Goal: Transaction & Acquisition: Purchase product/service

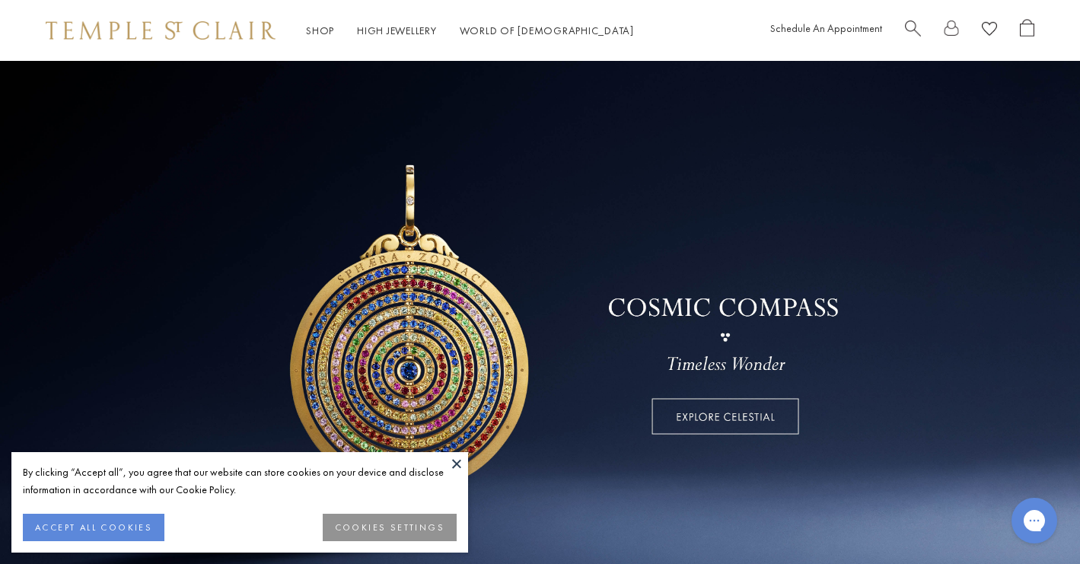
click at [116, 528] on button "ACCEPT ALL COOKIES" at bounding box center [94, 527] width 142 height 27
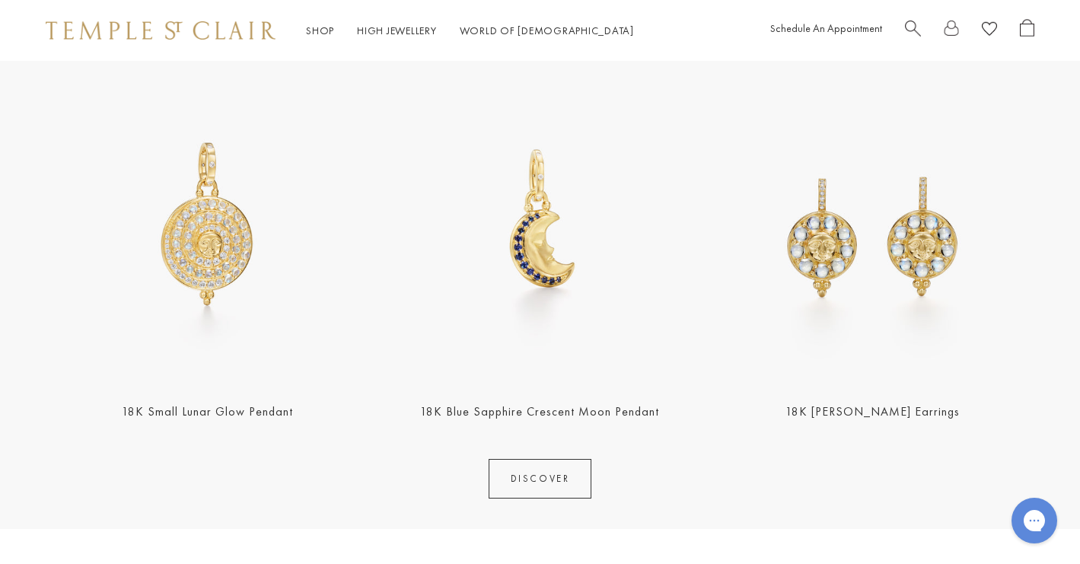
scroll to position [609, 0]
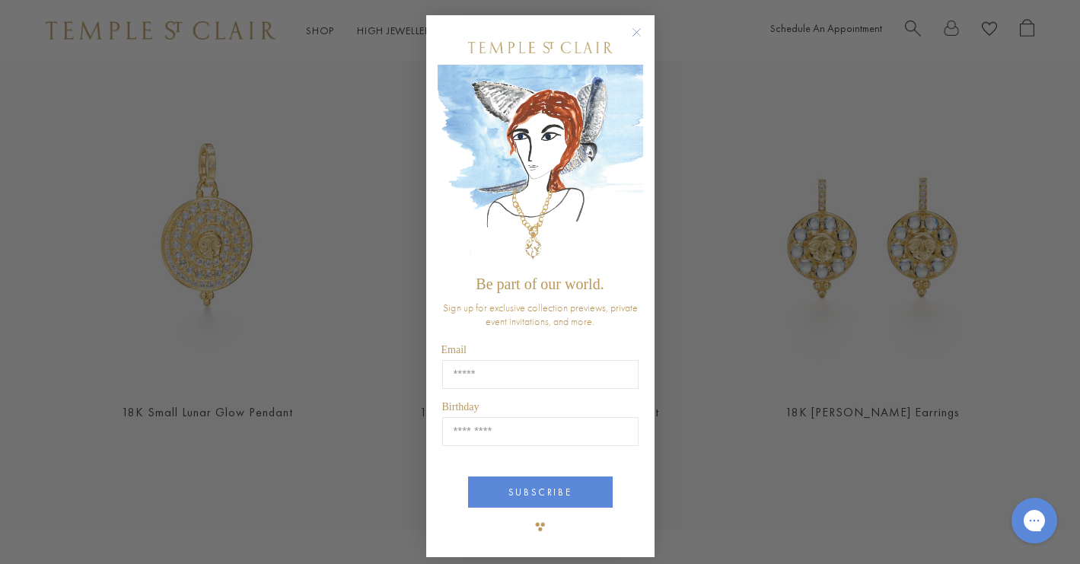
type input "**********"
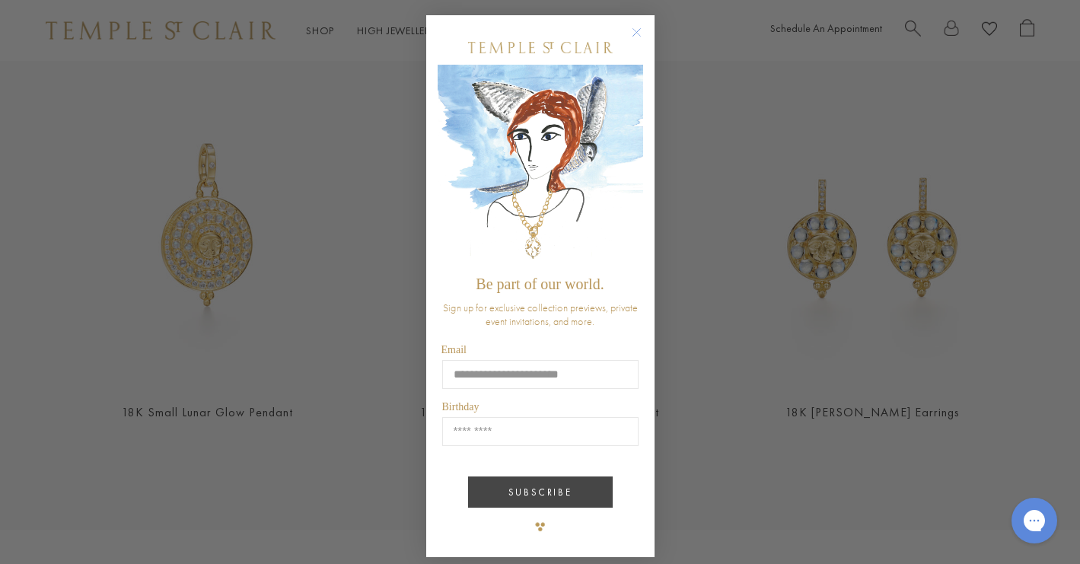
click at [512, 496] on button "SUBSCRIBE" at bounding box center [540, 492] width 145 height 31
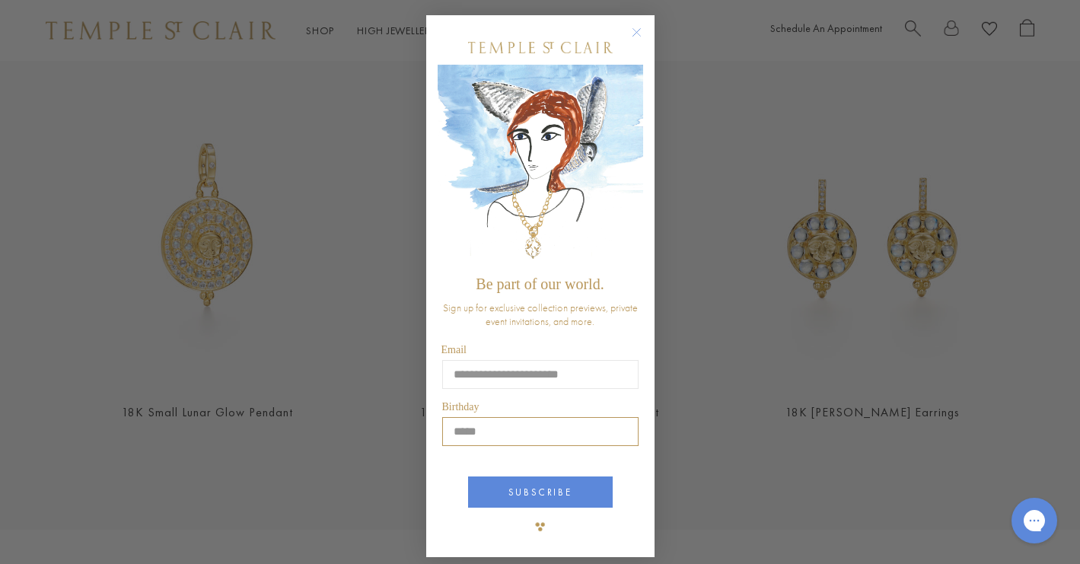
type input "*****"
click input "******" at bounding box center [0, 0] width 0 height 0
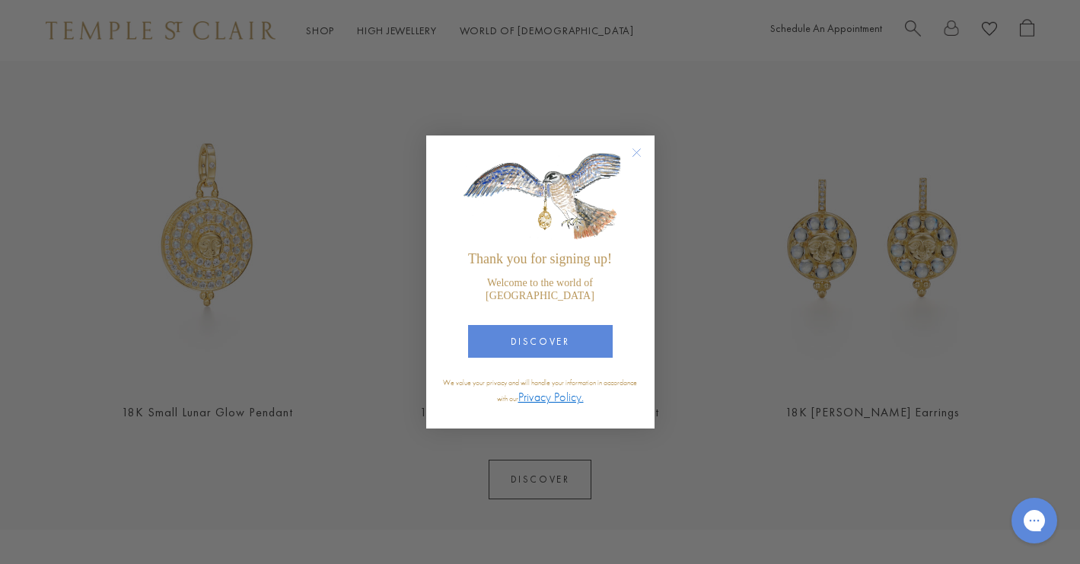
click at [525, 492] on div "Close dialog Thank you for signing up! Welcome to the world of Temple St. Clair…" at bounding box center [540, 282] width 1080 height 564
click at [533, 334] on button "DISCOVER" at bounding box center [540, 341] width 145 height 33
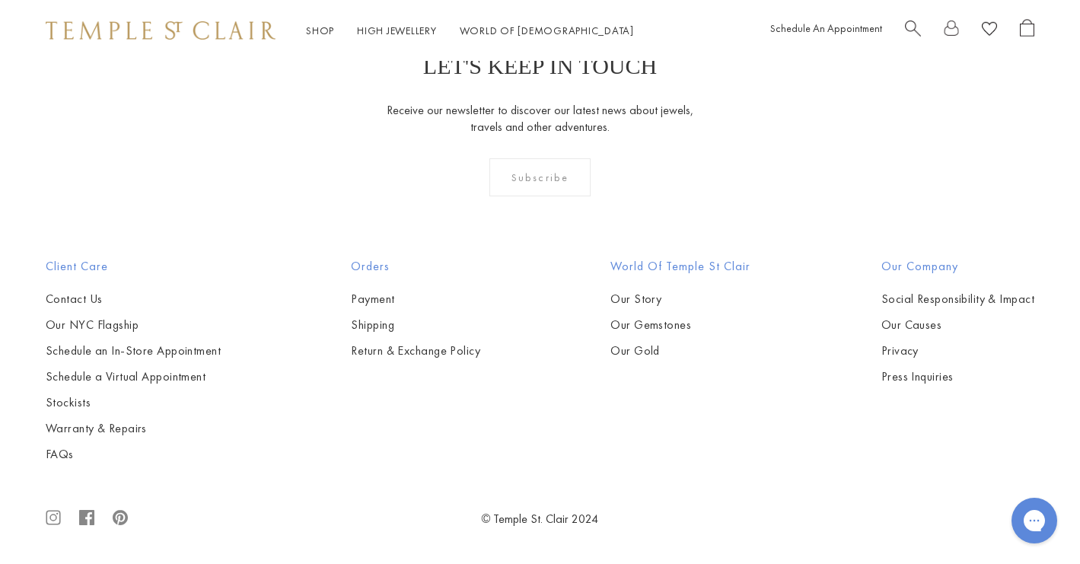
scroll to position [4144, 0]
click at [99, 318] on link "Our NYC Flagship" at bounding box center [133, 325] width 175 height 17
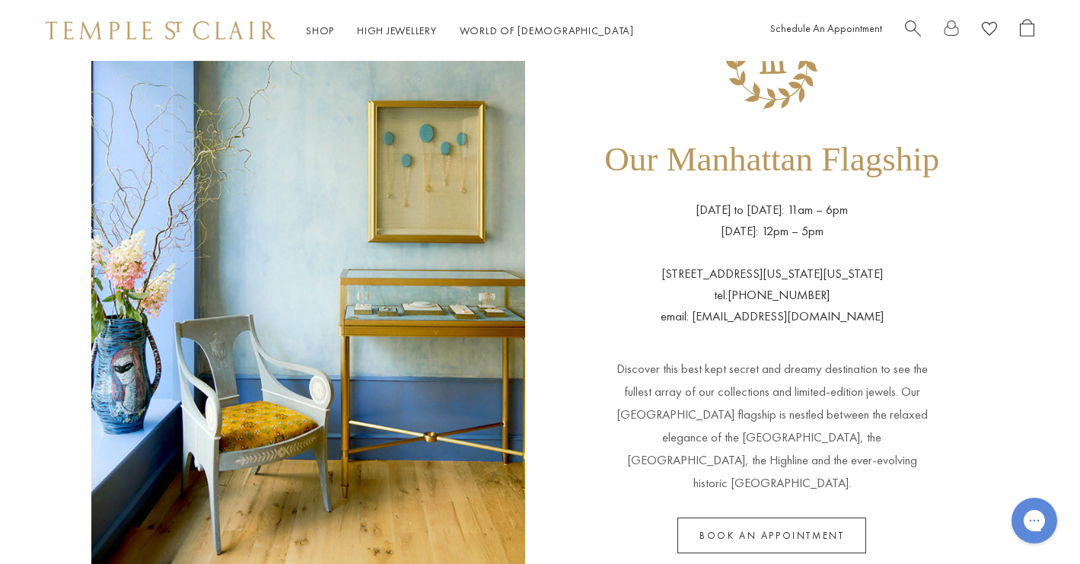
scroll to position [110, 0]
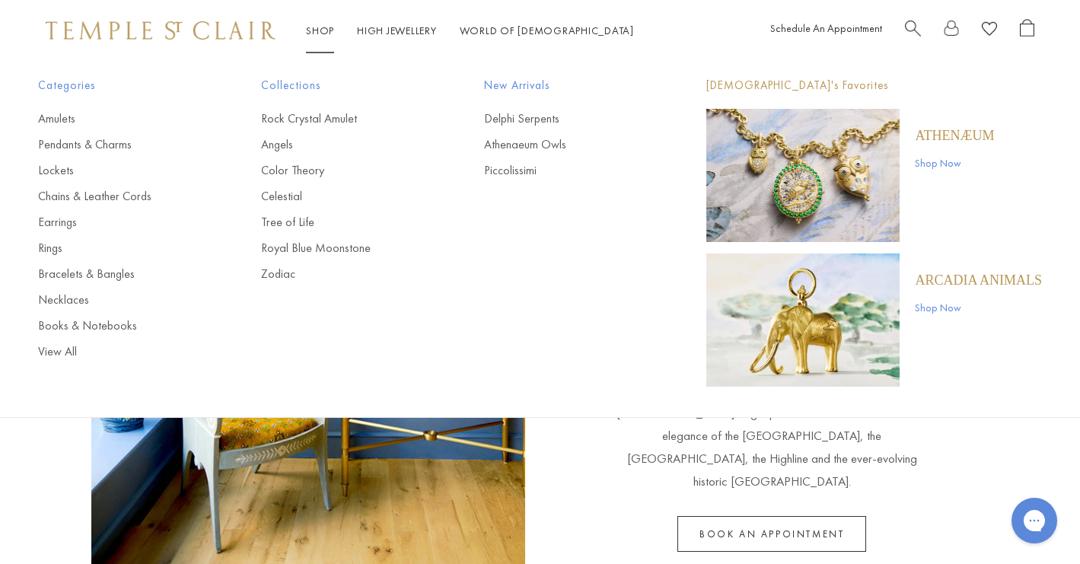
click at [329, 33] on link "Shop Shop" at bounding box center [320, 31] width 28 height 14
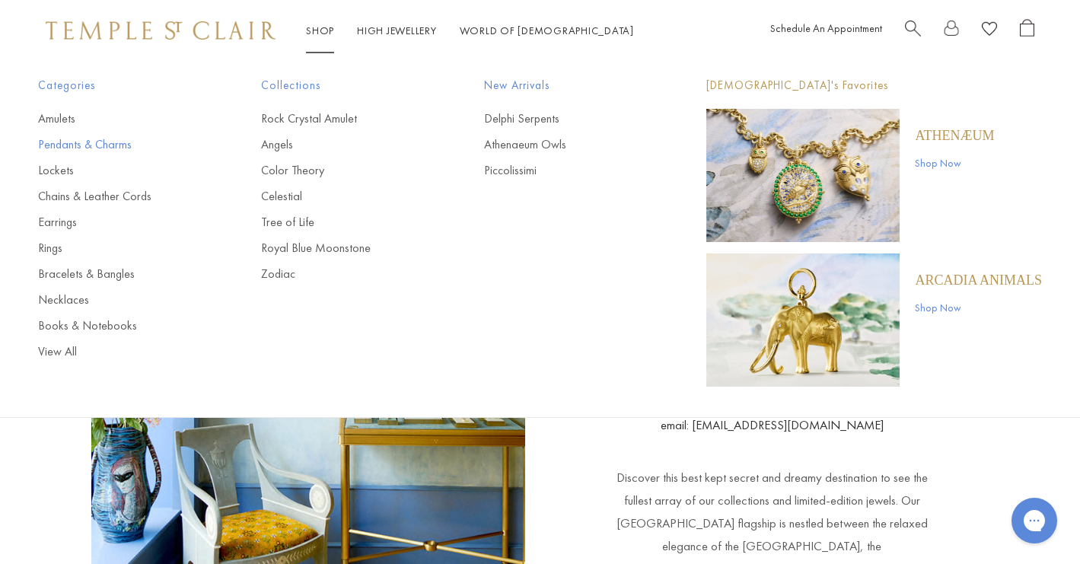
click at [109, 144] on link "Pendants & Charms" at bounding box center [119, 144] width 162 height 17
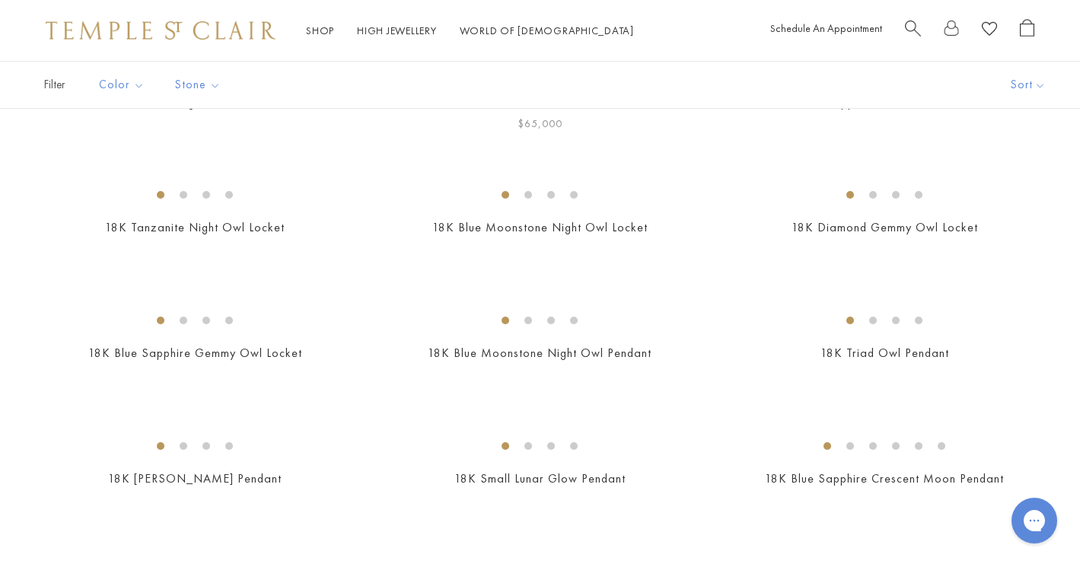
scroll to position [202, 0]
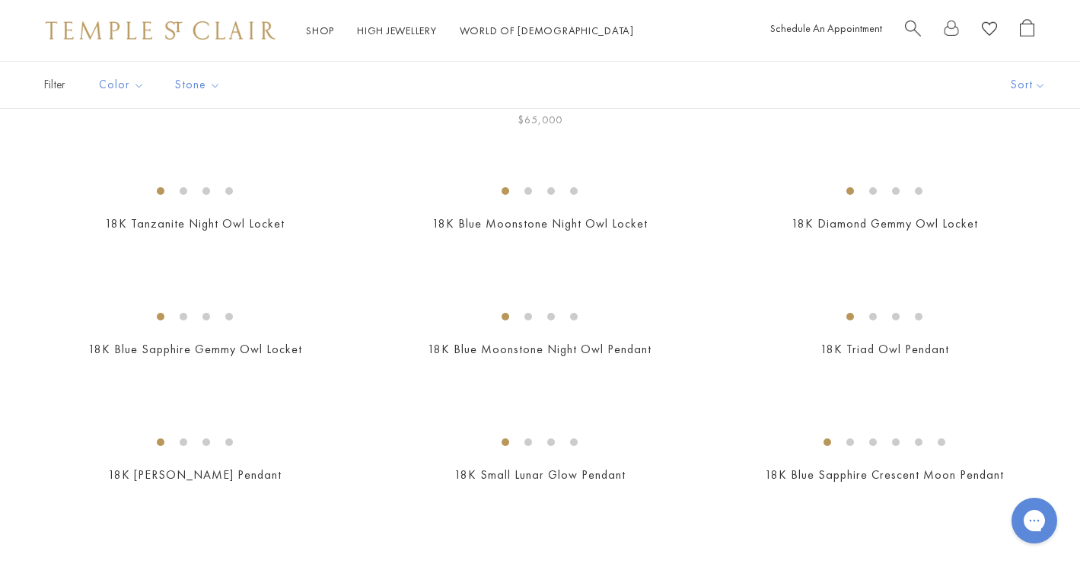
click at [0, 0] on img at bounding box center [0, 0] width 0 height 0
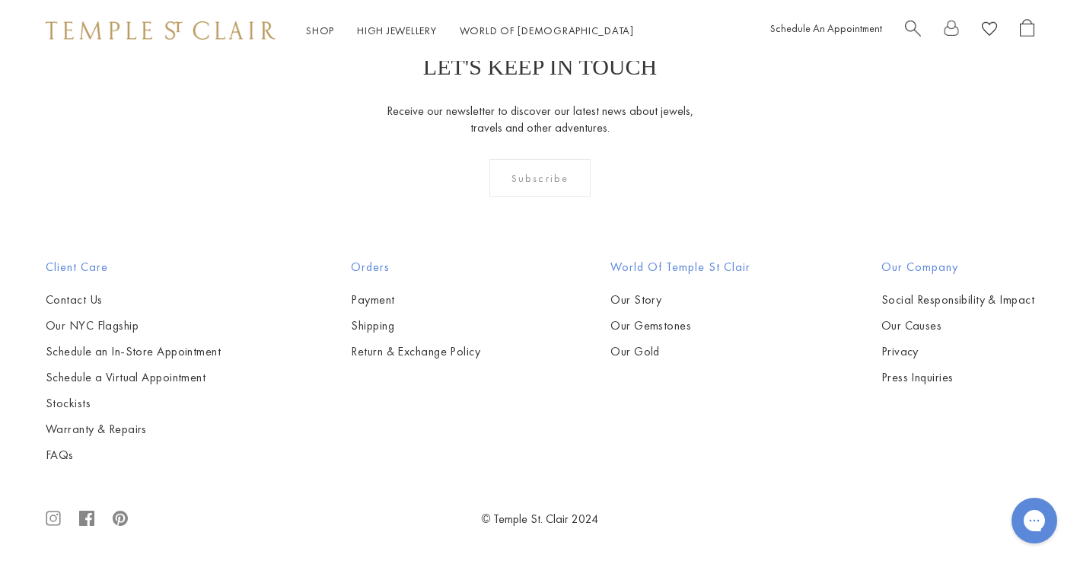
scroll to position [6348, 0]
click at [0, 0] on img at bounding box center [0, 0] width 0 height 0
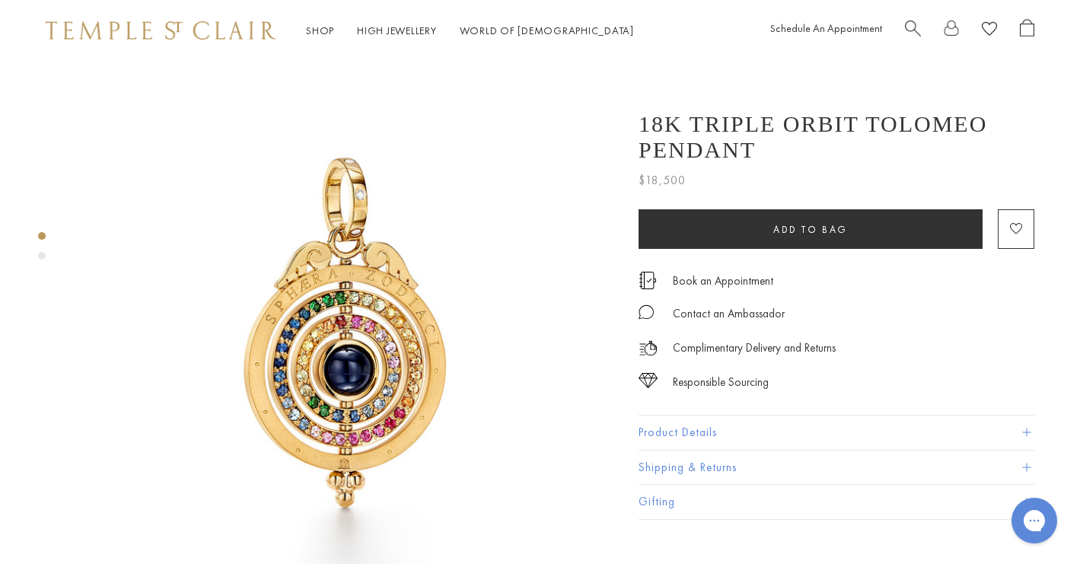
click at [43, 259] on div "Product gallery navigation" at bounding box center [42, 256] width 8 height 8
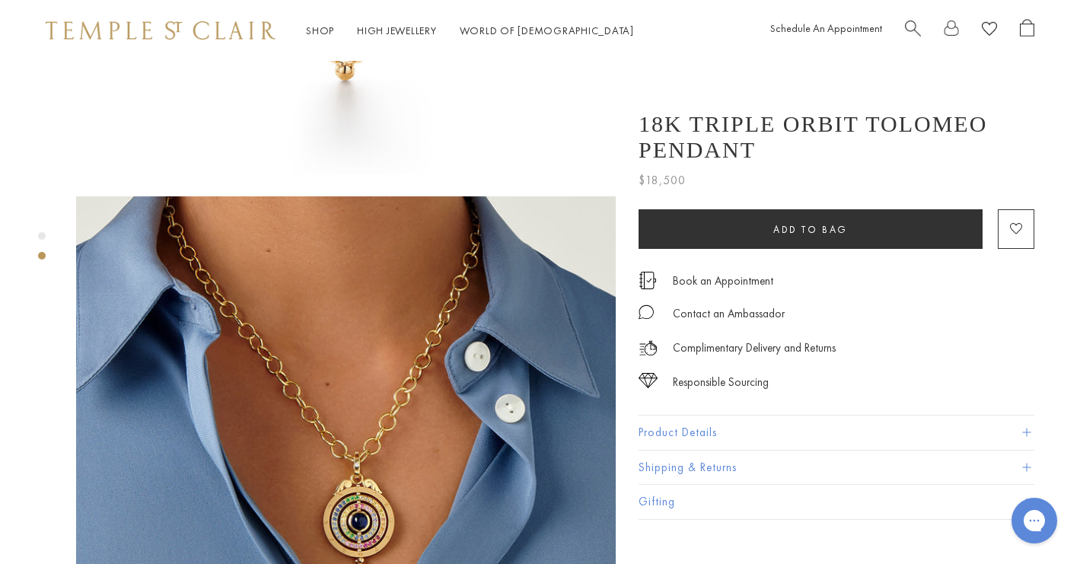
scroll to position [540, 0]
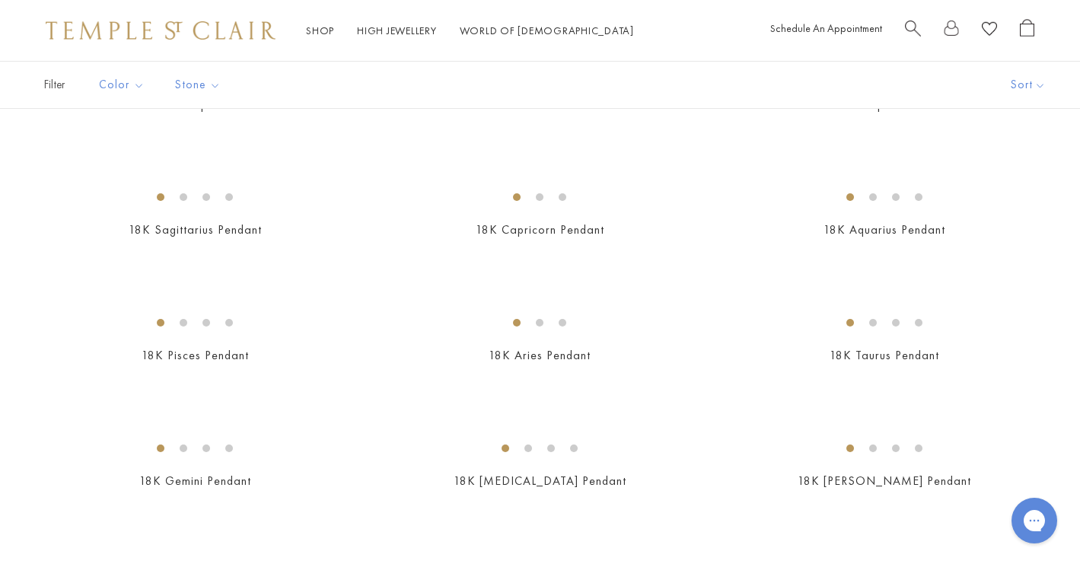
scroll to position [202, 0]
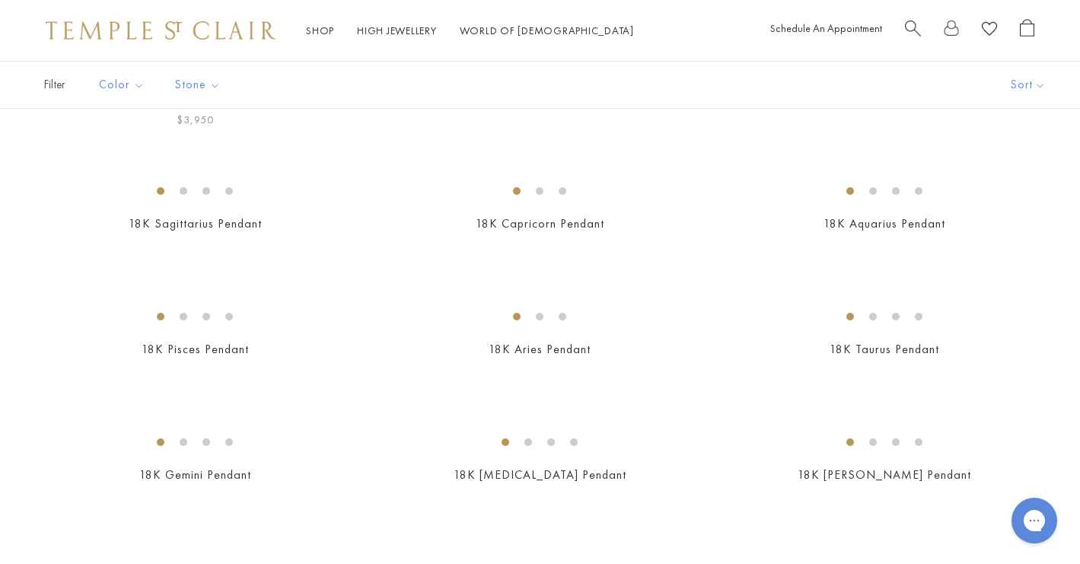
click at [0, 0] on img at bounding box center [0, 0] width 0 height 0
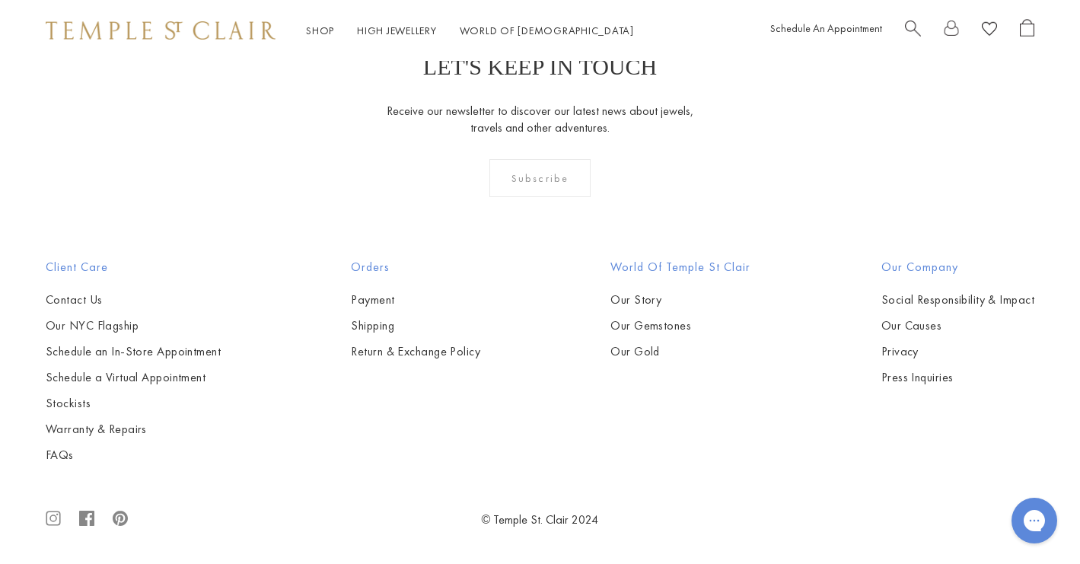
scroll to position [5947, 0]
click at [0, 0] on img at bounding box center [0, 0] width 0 height 0
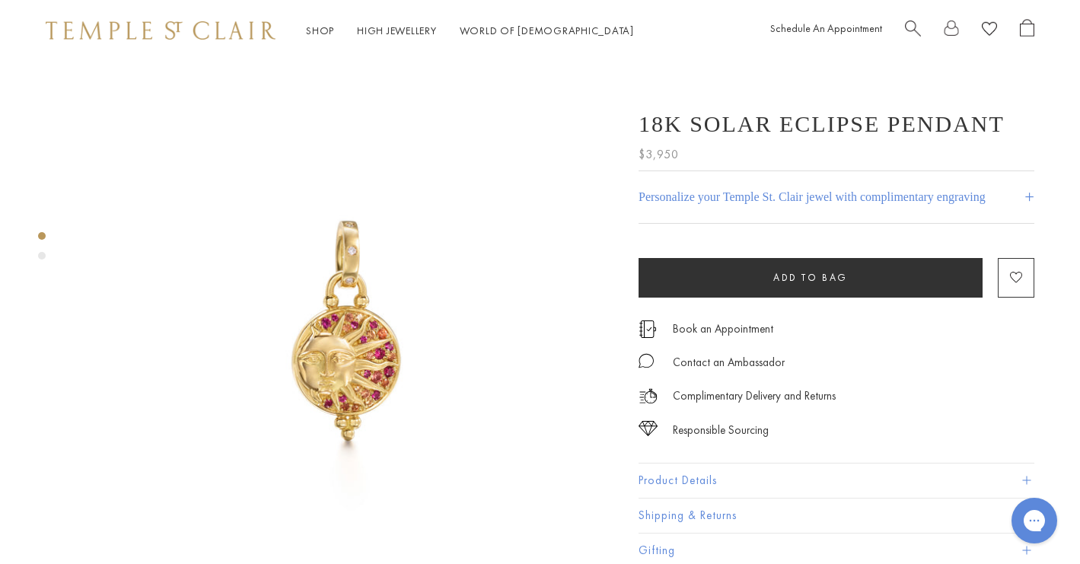
click at [43, 254] on div "Product gallery navigation" at bounding box center [42, 256] width 8 height 8
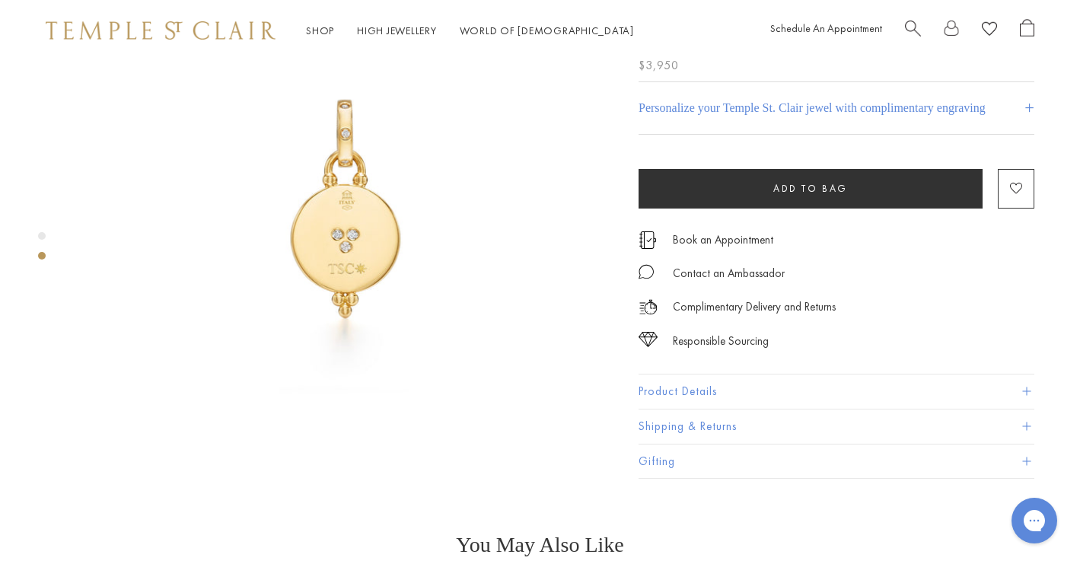
scroll to position [697, 0]
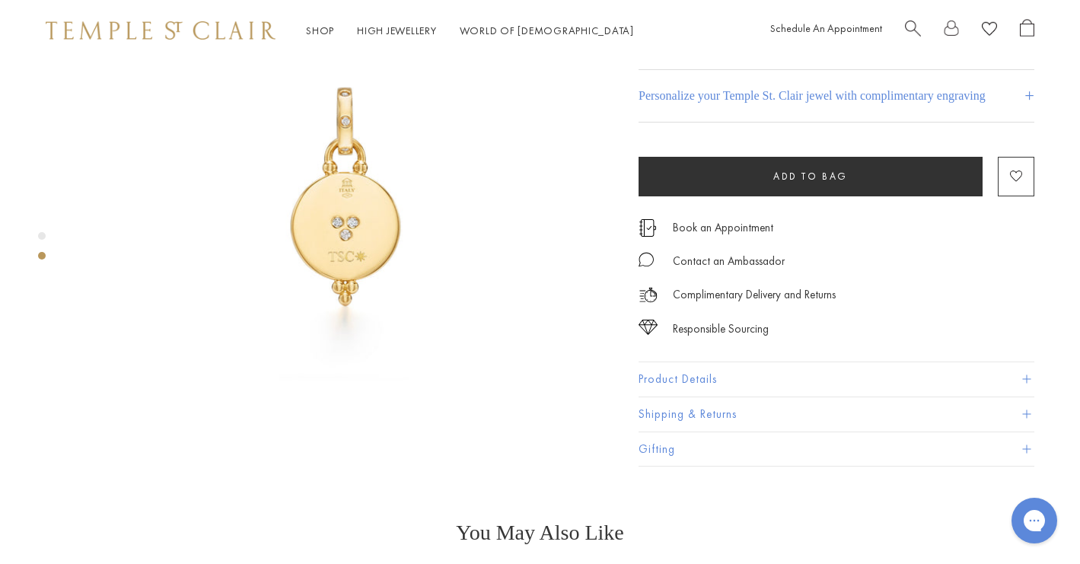
click at [671, 365] on button "Product Details" at bounding box center [837, 379] width 396 height 34
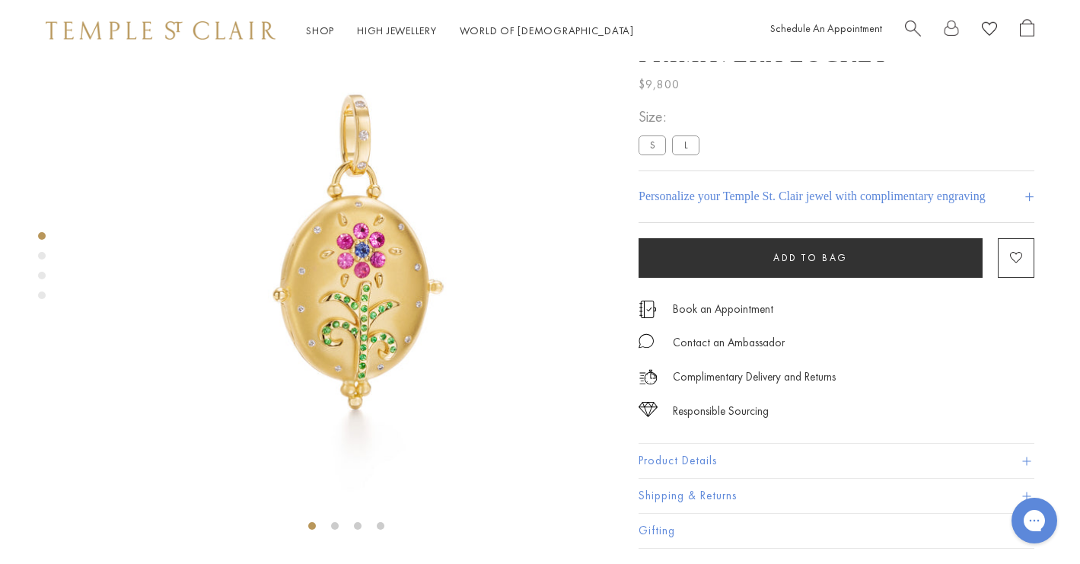
click at [43, 256] on div "Product gallery navigation" at bounding box center [42, 256] width 8 height 8
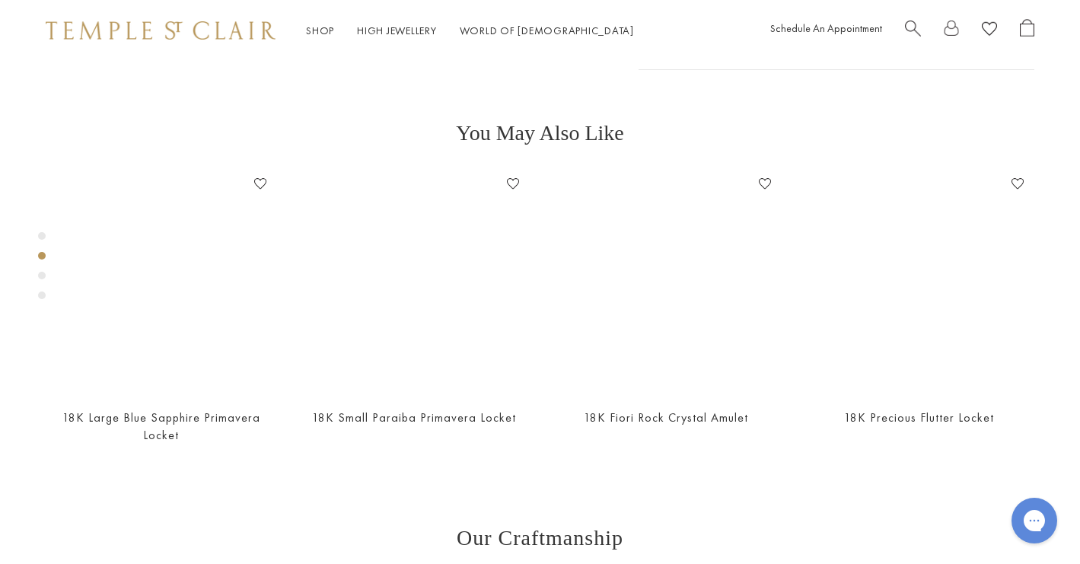
click at [41, 272] on div "Product gallery navigation" at bounding box center [42, 276] width 8 height 8
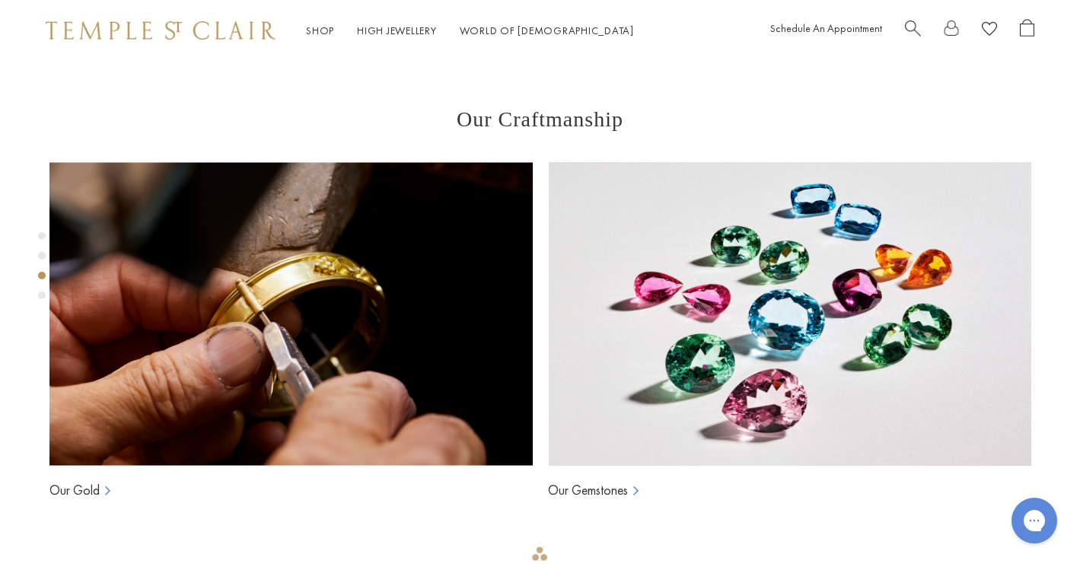
scroll to position [1079, 0]
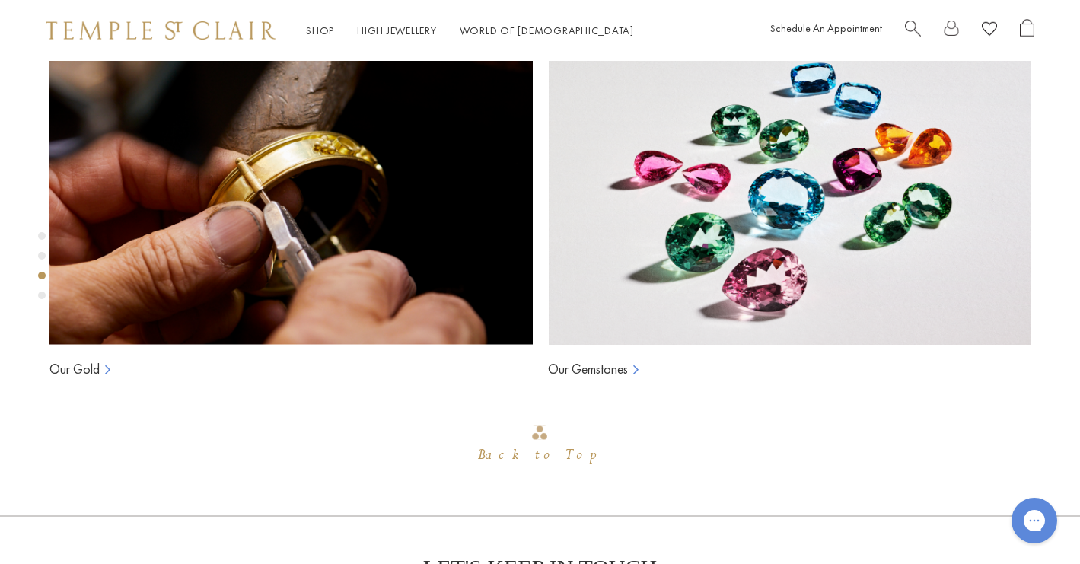
click at [43, 295] on div "Product gallery navigation" at bounding box center [42, 296] width 8 height 8
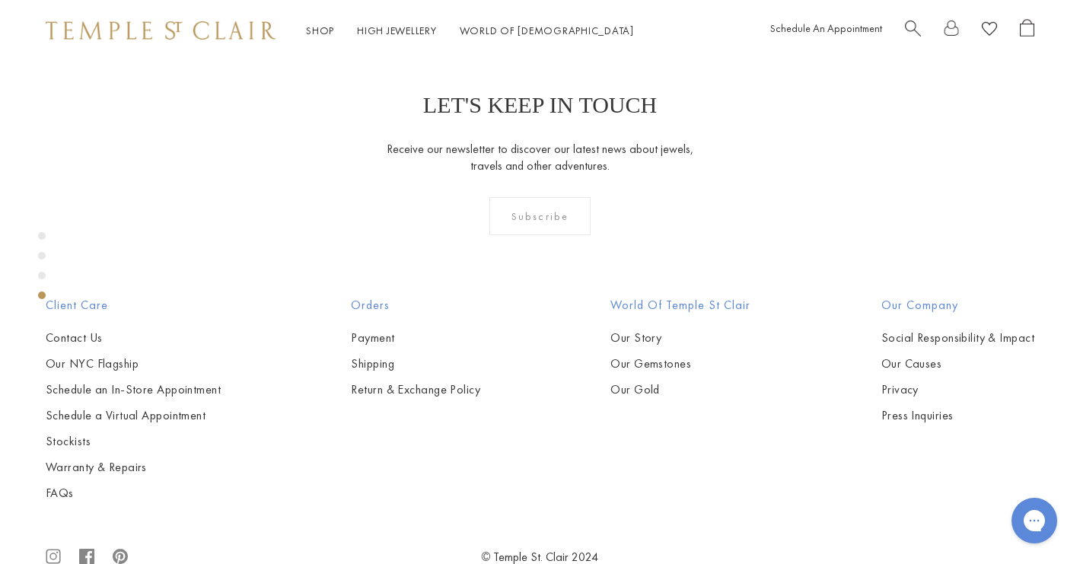
scroll to position [1619, 0]
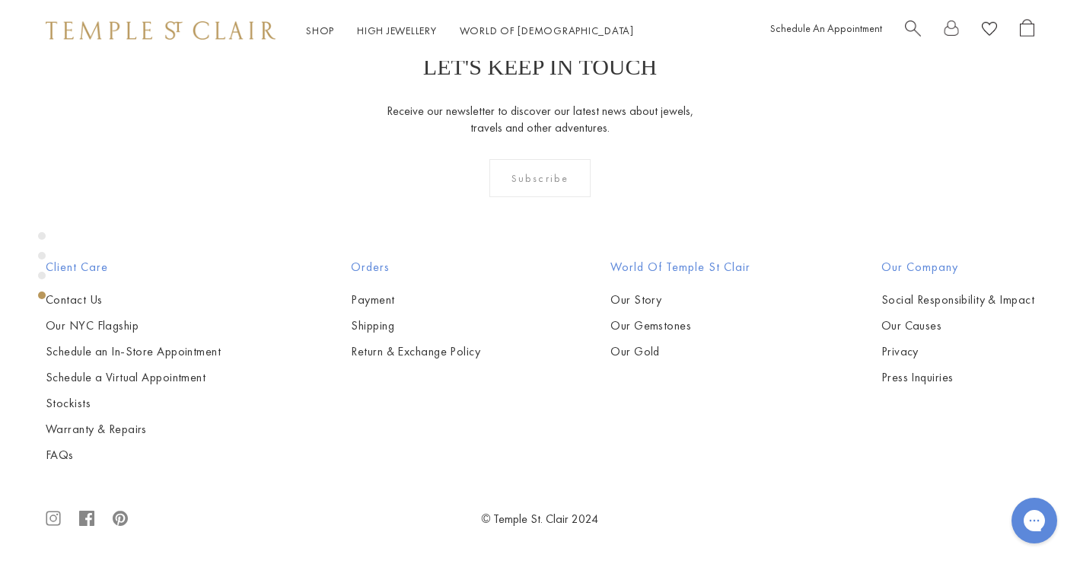
click at [41, 307] on div "Product gallery navigation" at bounding box center [42, 269] width 8 height 83
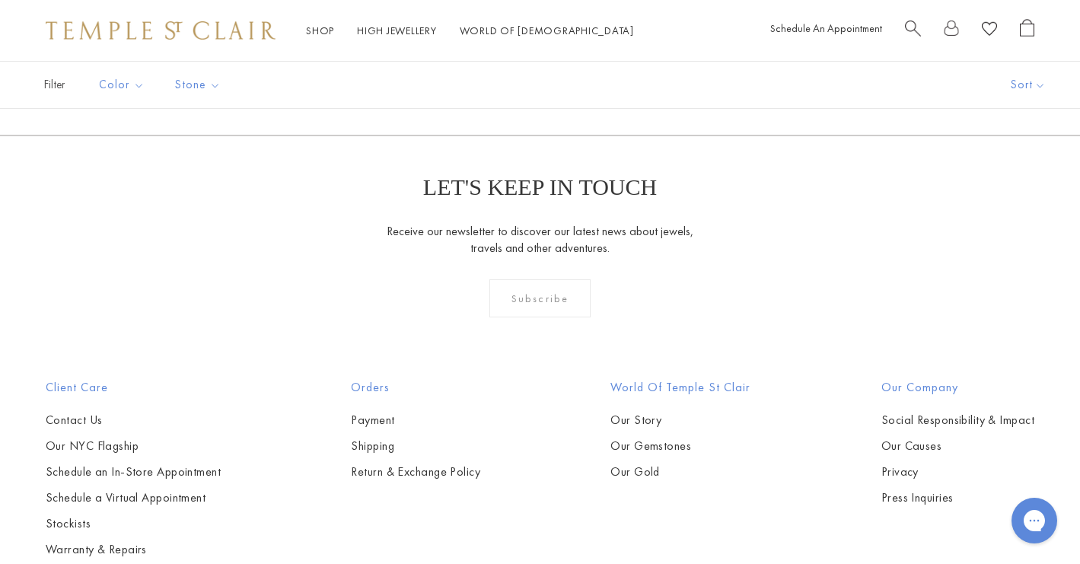
scroll to position [641, 0]
click at [0, 0] on img at bounding box center [0, 0] width 0 height 0
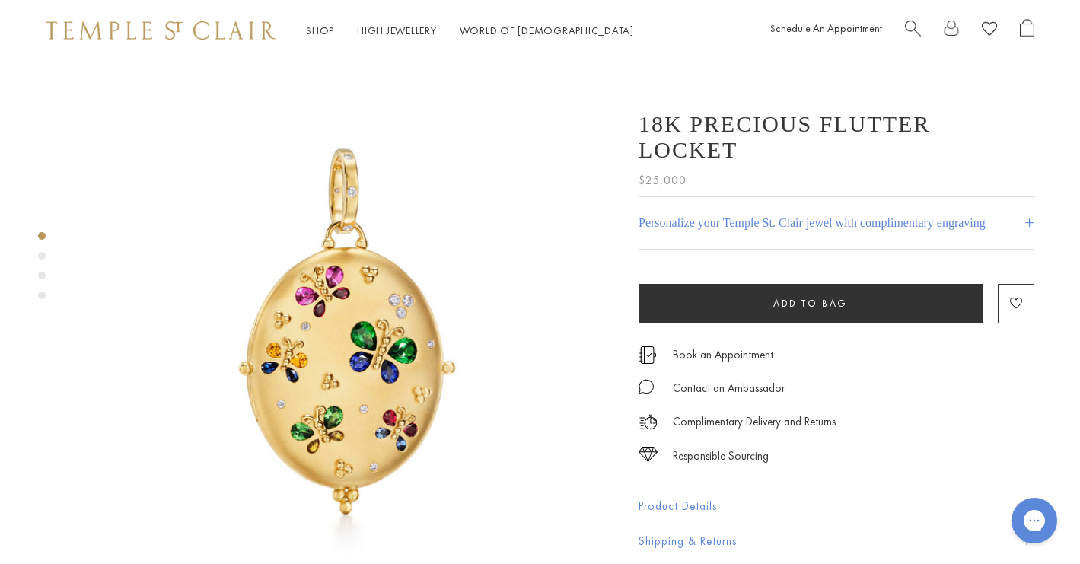
click at [45, 259] on div "Product gallery navigation" at bounding box center [42, 269] width 8 height 83
click at [41, 257] on div "Product gallery navigation" at bounding box center [42, 256] width 8 height 8
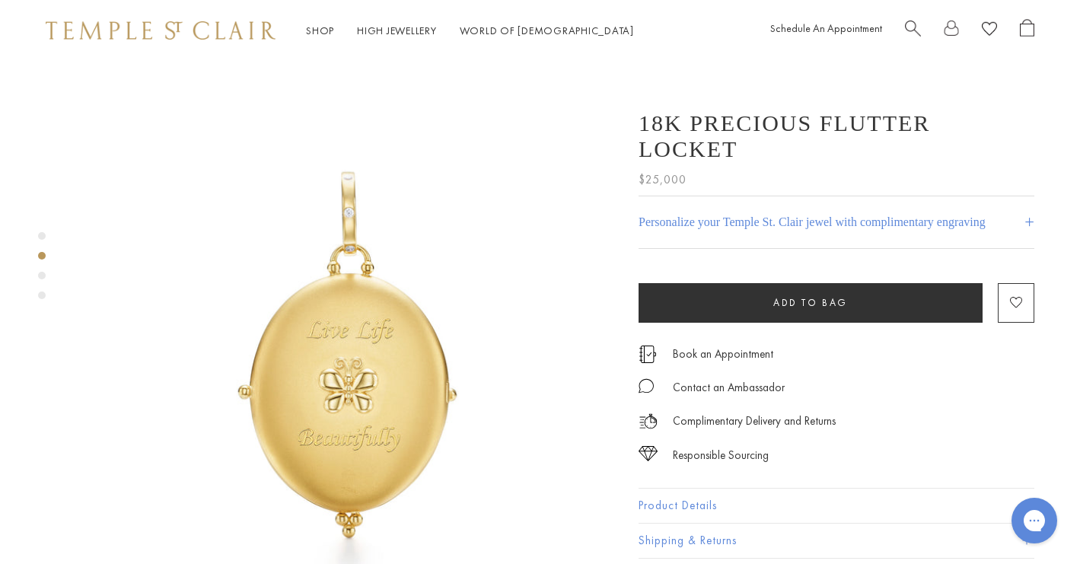
click at [42, 276] on div "Product gallery navigation" at bounding box center [42, 276] width 8 height 8
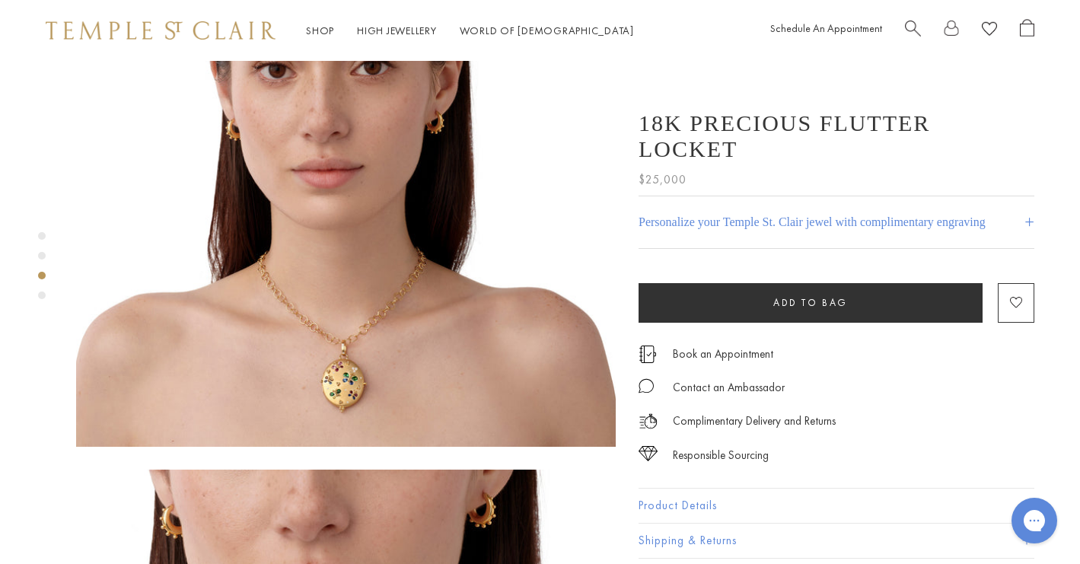
scroll to position [1282, 0]
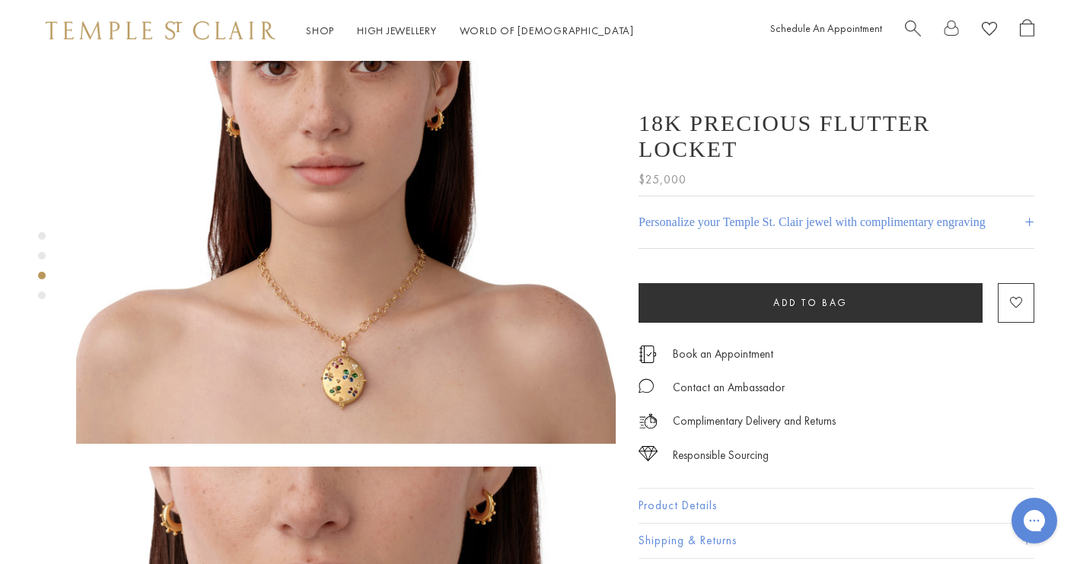
click at [644, 489] on button "Product Details" at bounding box center [837, 506] width 396 height 34
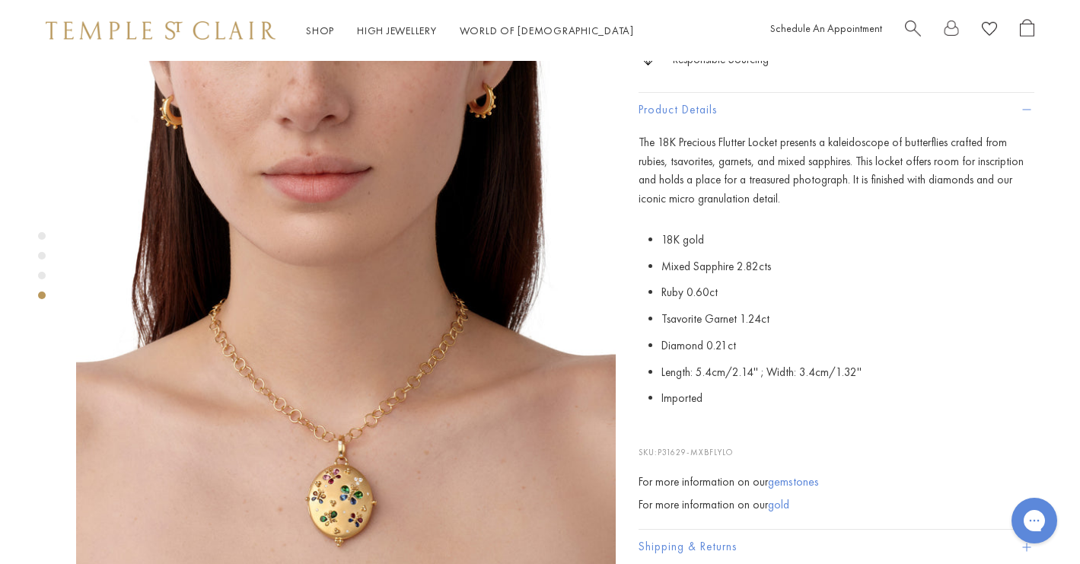
scroll to position [1720, 0]
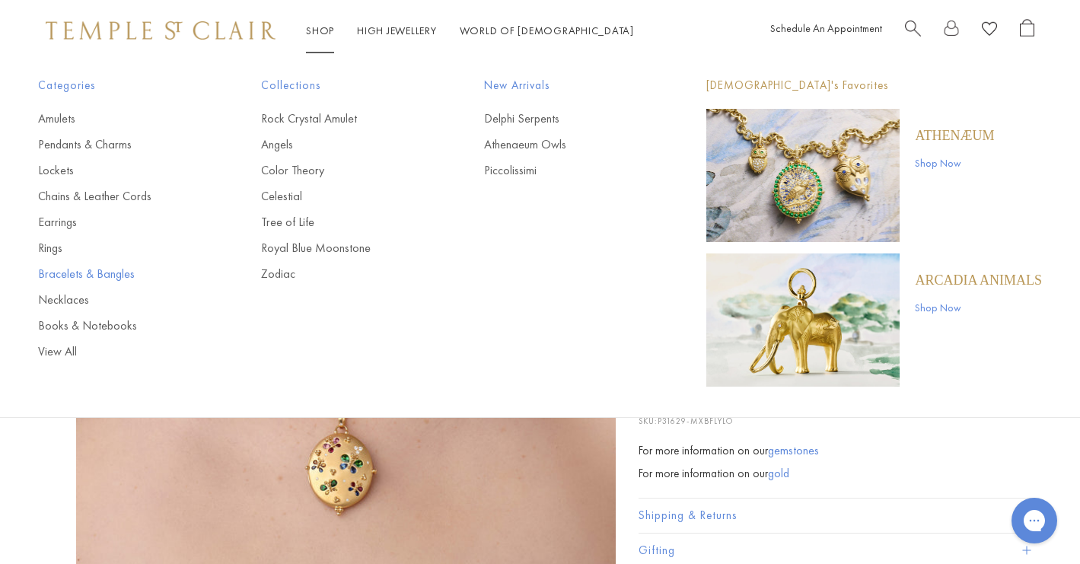
click at [67, 273] on link "Bracelets & Bangles" at bounding box center [119, 274] width 162 height 17
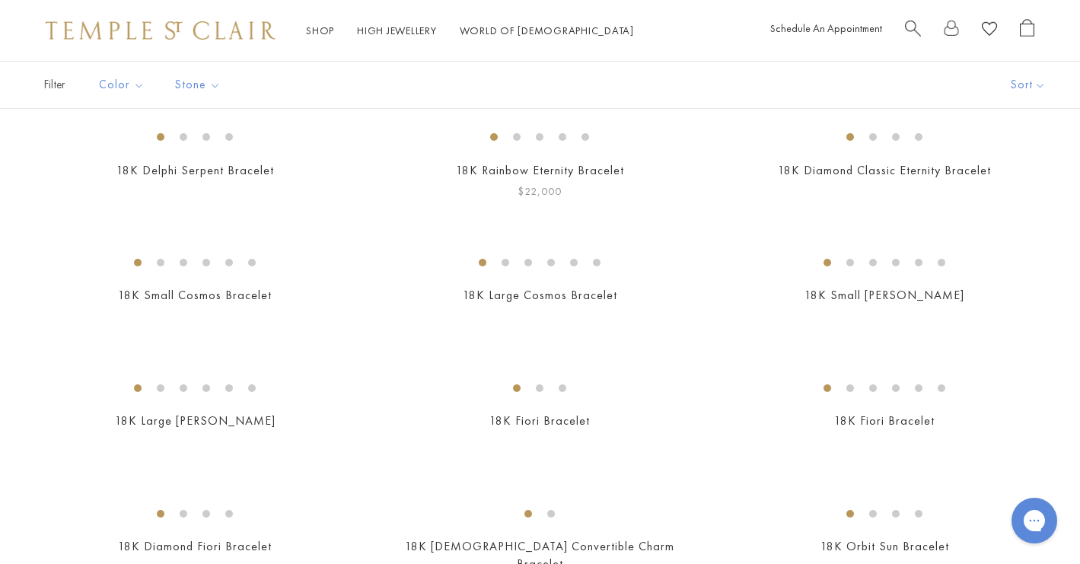
scroll to position [155, 0]
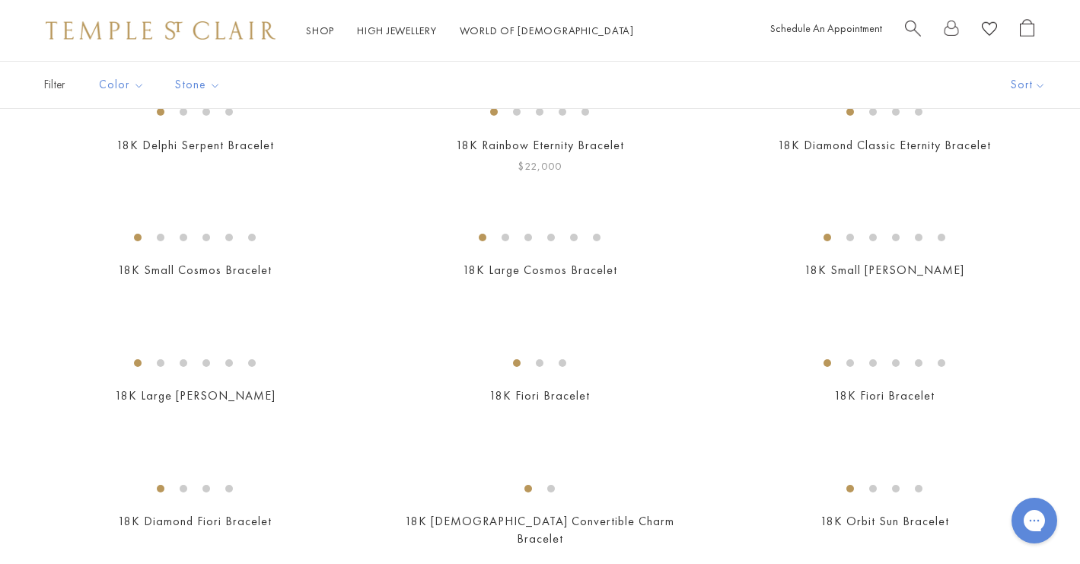
click at [0, 0] on img at bounding box center [0, 0] width 0 height 0
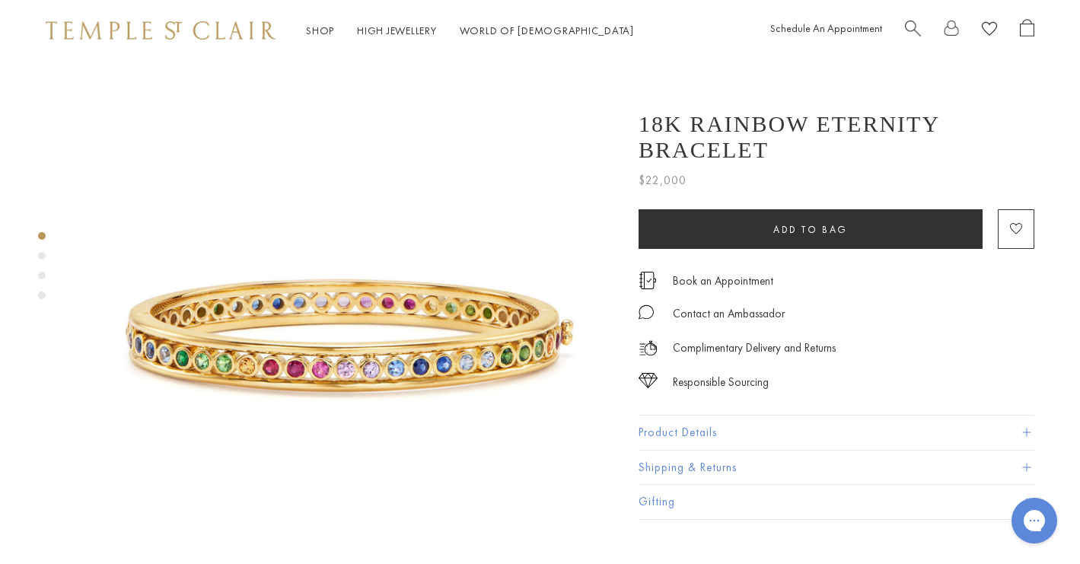
click at [43, 253] on div "Product gallery navigation" at bounding box center [42, 256] width 8 height 8
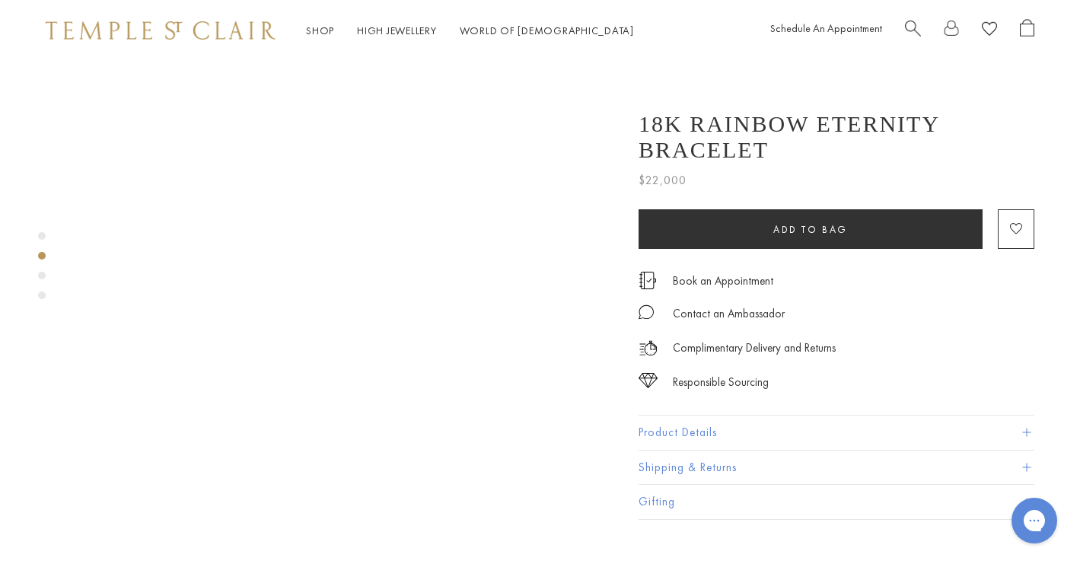
scroll to position [540, 0]
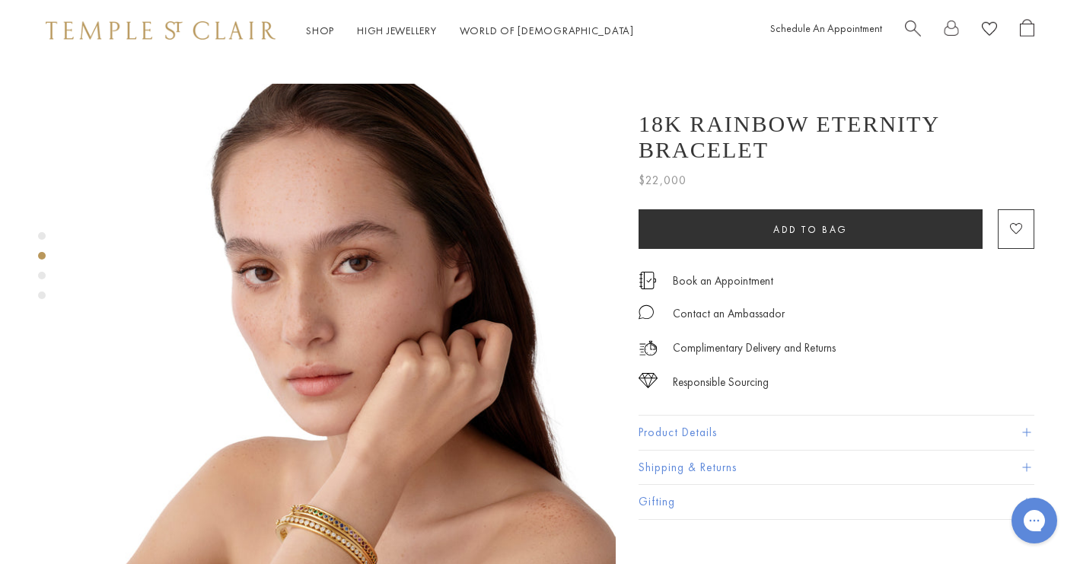
click at [40, 276] on div "Product gallery navigation" at bounding box center [42, 276] width 8 height 8
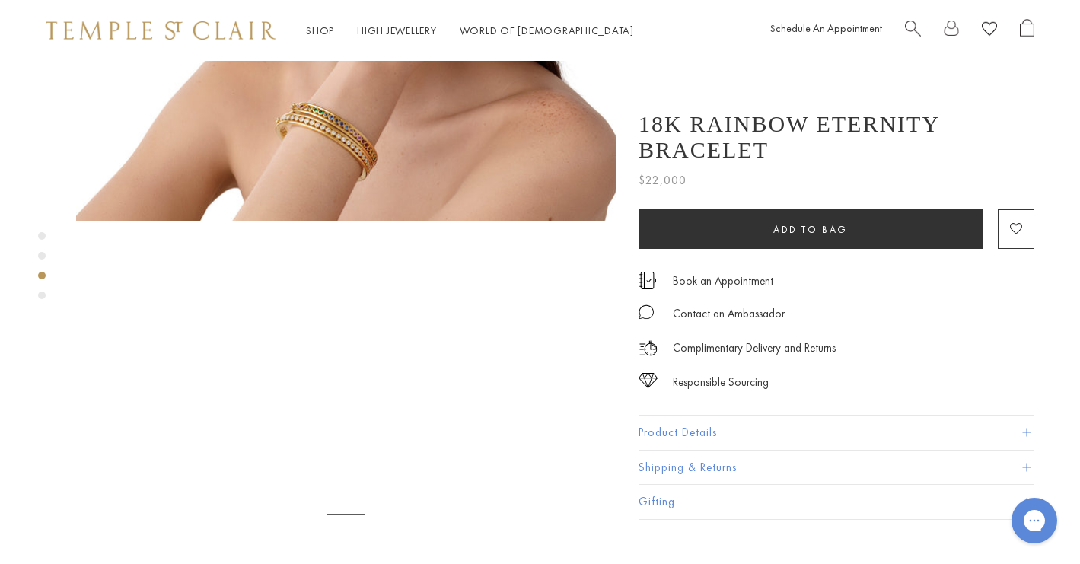
scroll to position [1079, 0]
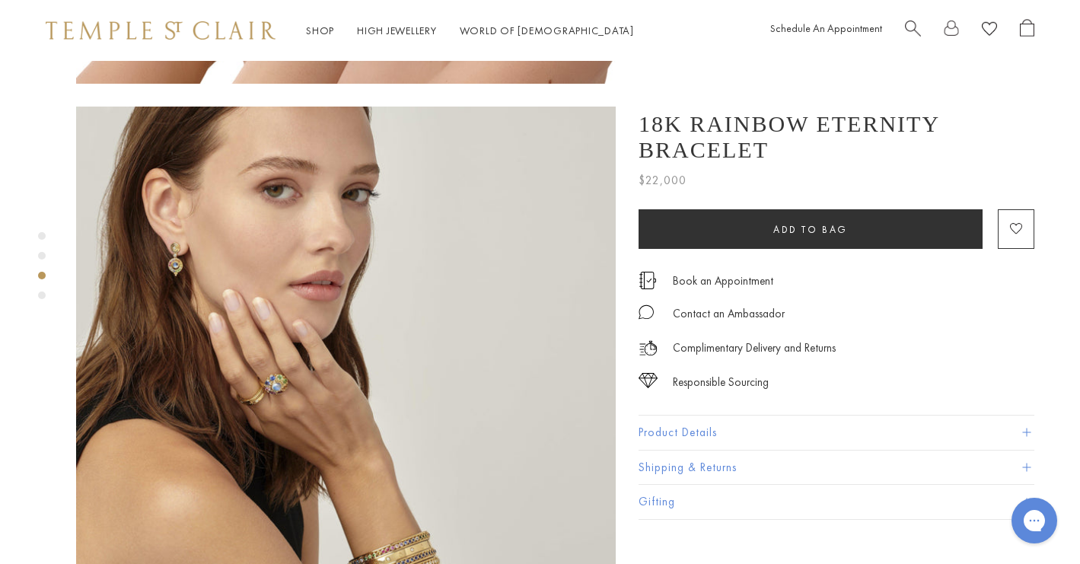
click at [39, 298] on div "Product gallery navigation" at bounding box center [42, 296] width 8 height 8
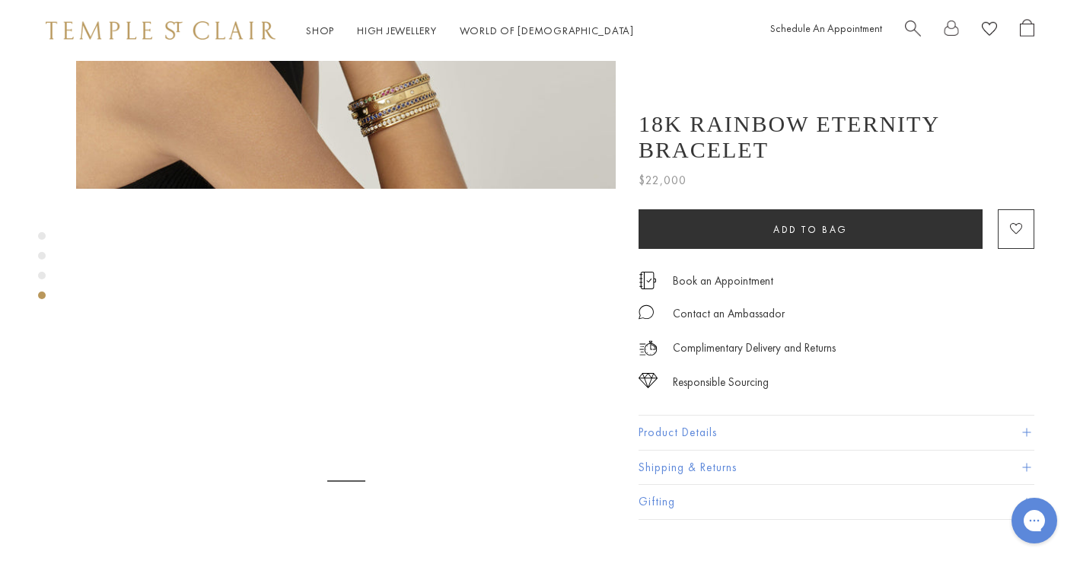
scroll to position [1619, 0]
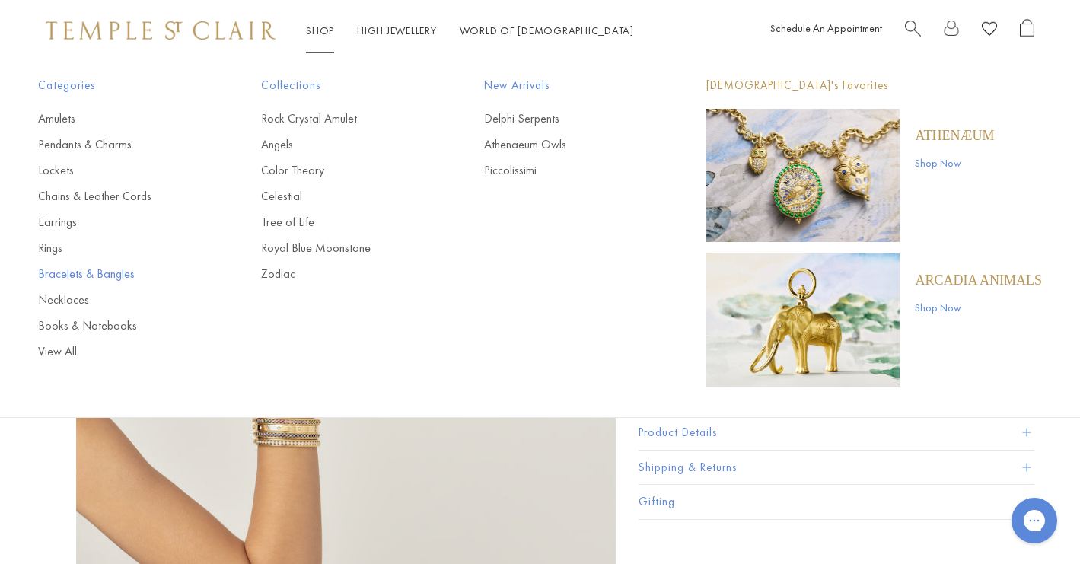
click at [110, 270] on link "Bracelets & Bangles" at bounding box center [119, 274] width 162 height 17
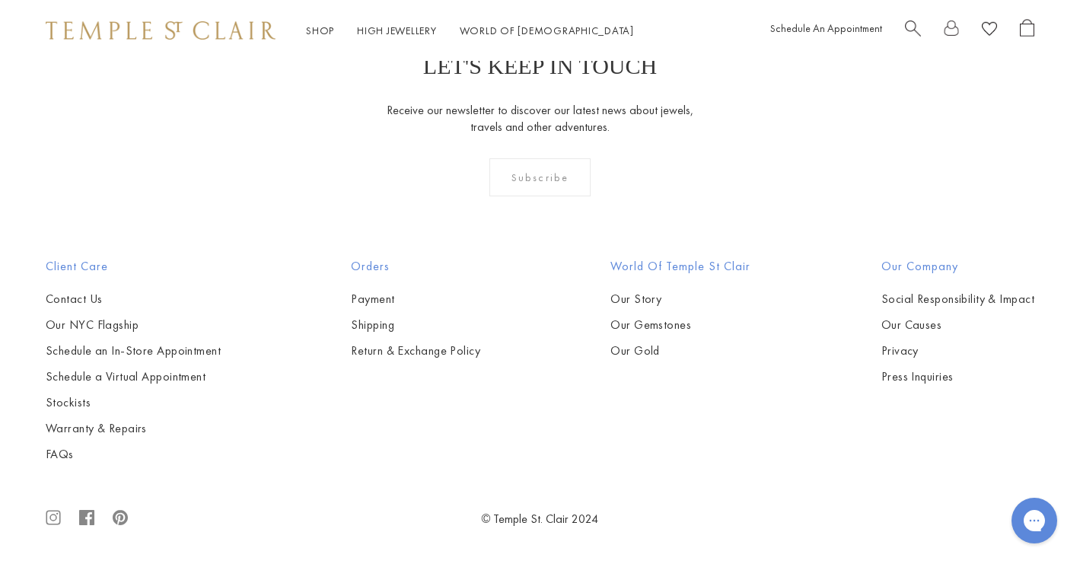
scroll to position [3242, 0]
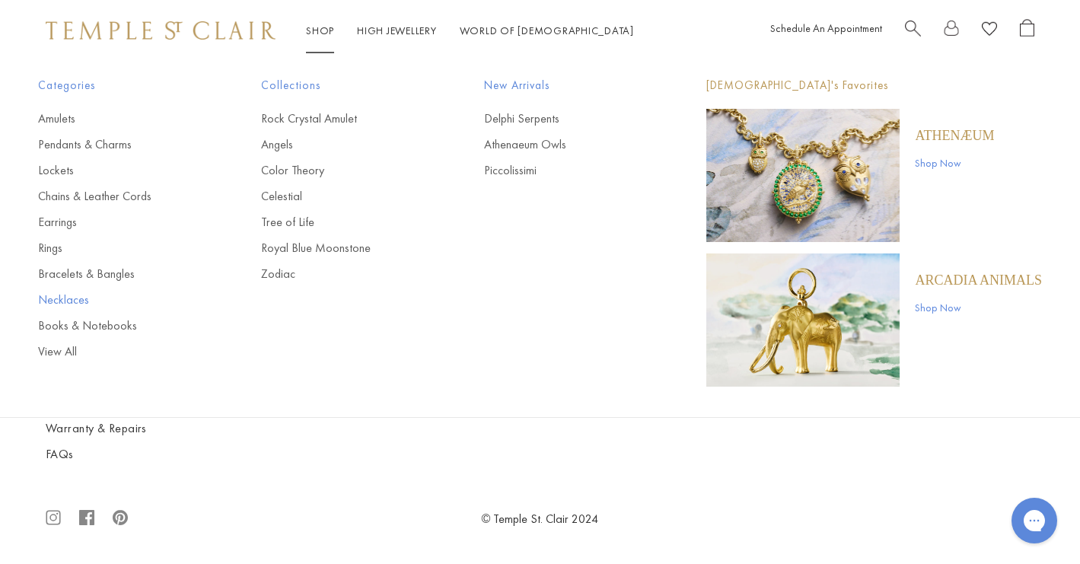
click at [65, 298] on link "Necklaces" at bounding box center [119, 300] width 162 height 17
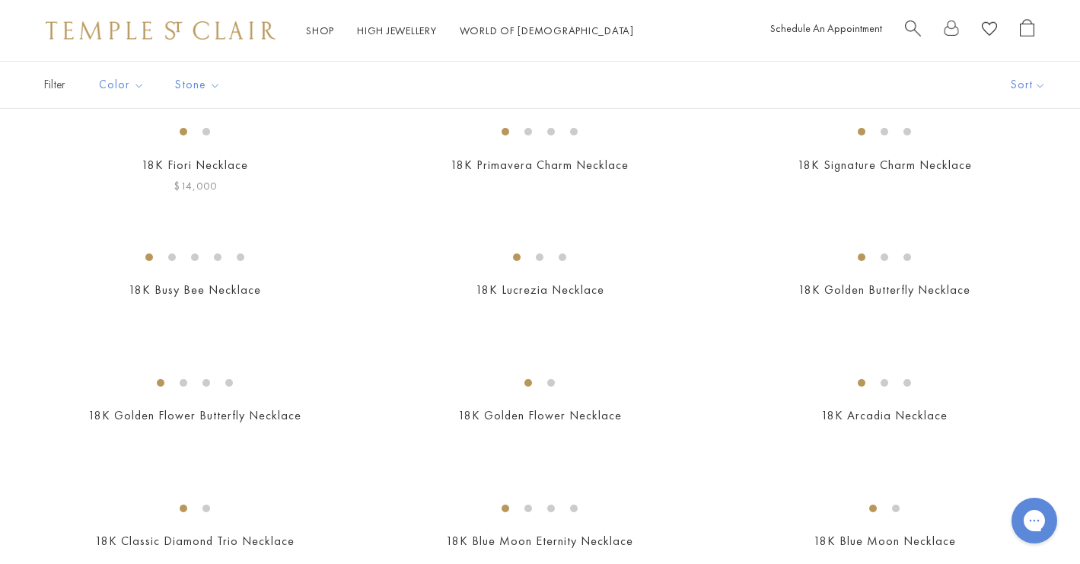
scroll to position [149, 0]
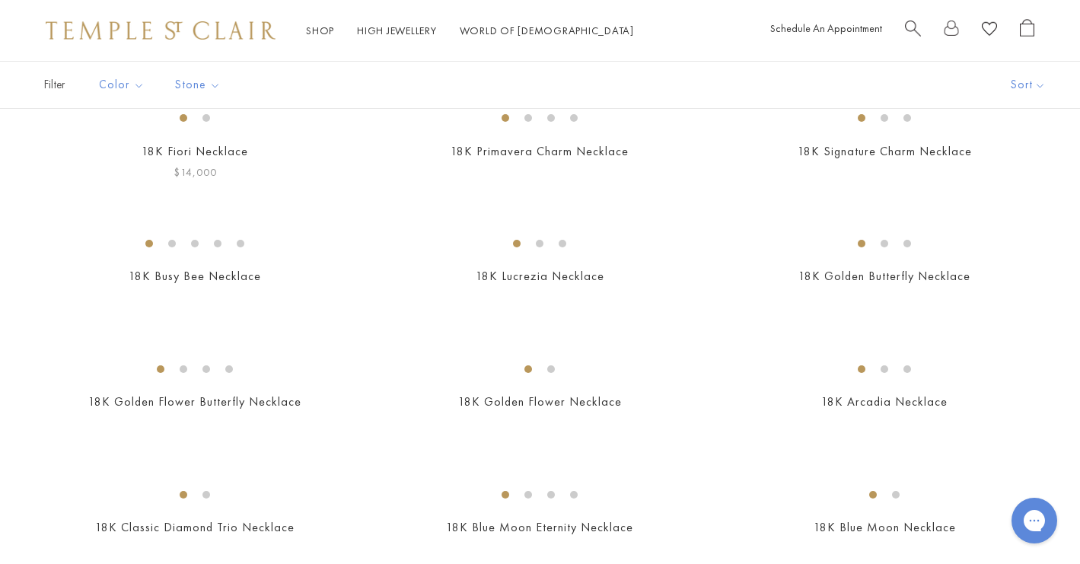
click at [0, 0] on img at bounding box center [0, 0] width 0 height 0
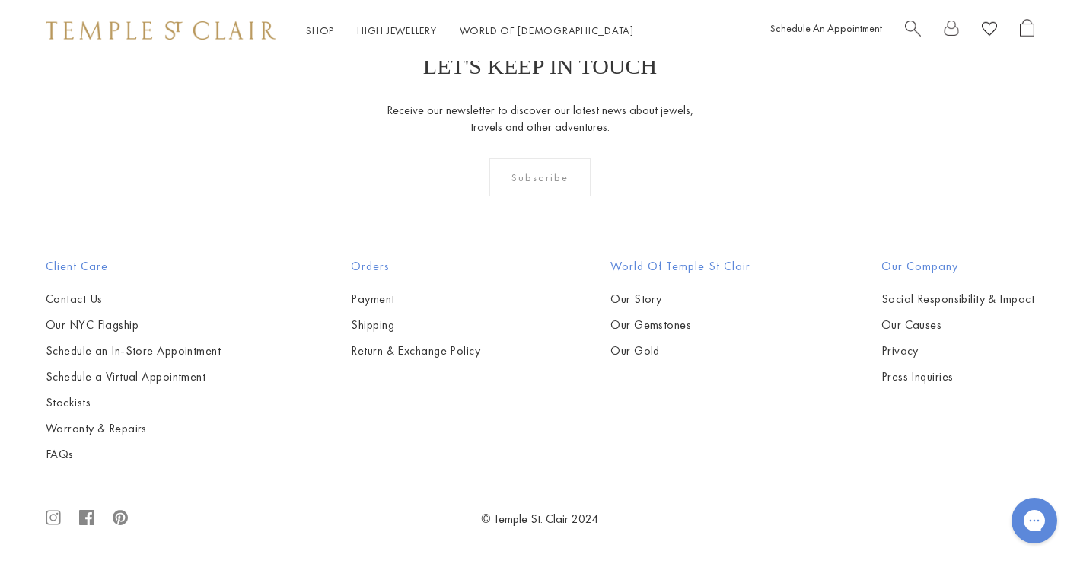
scroll to position [2522, 0]
click at [0, 0] on img at bounding box center [0, 0] width 0 height 0
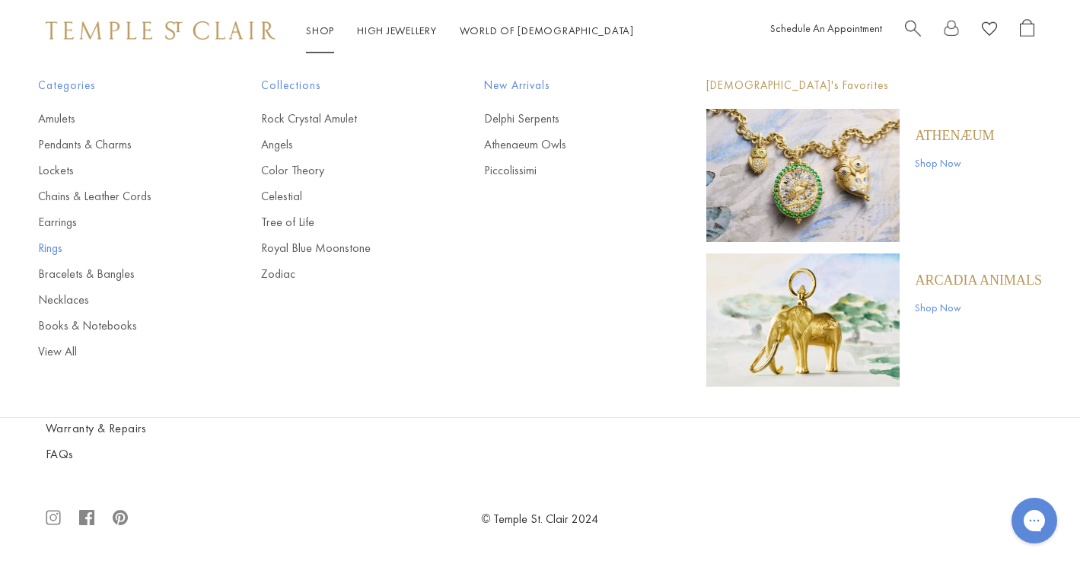
click at [48, 248] on link "Rings" at bounding box center [119, 248] width 162 height 17
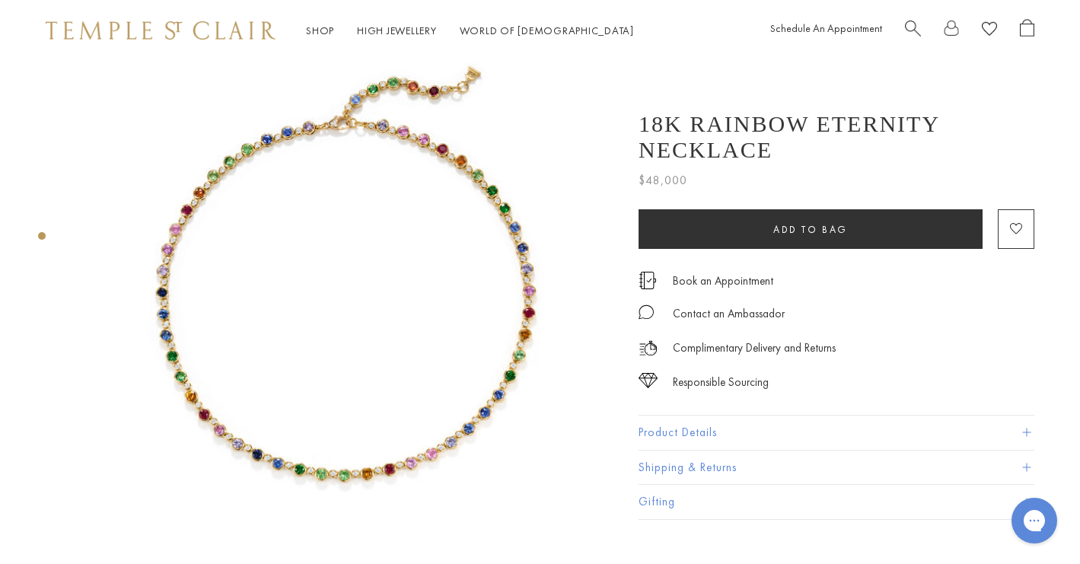
scroll to position [38, 0]
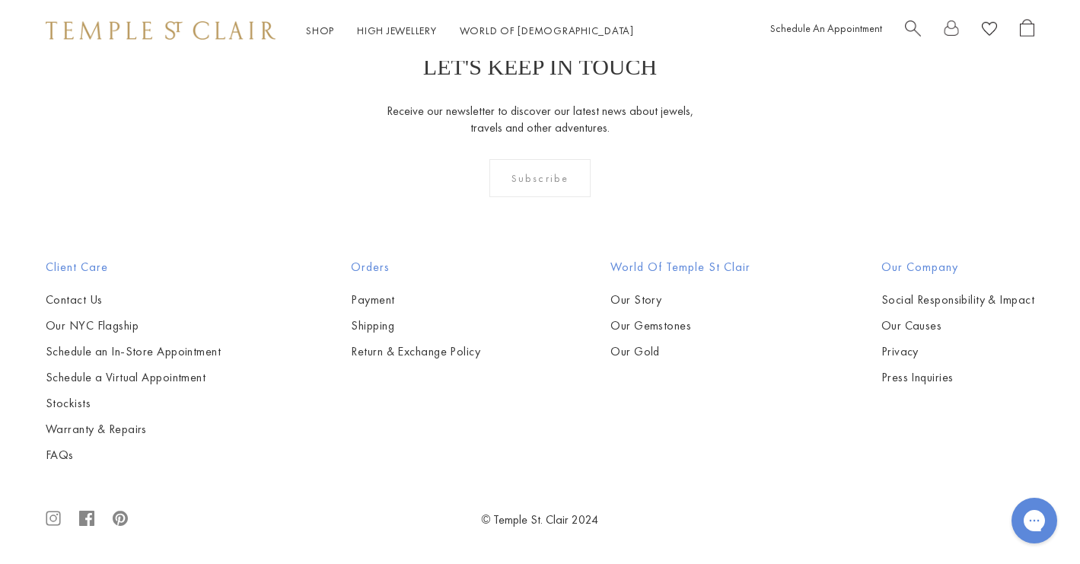
scroll to position [5071, 0]
click at [0, 0] on img at bounding box center [0, 0] width 0 height 0
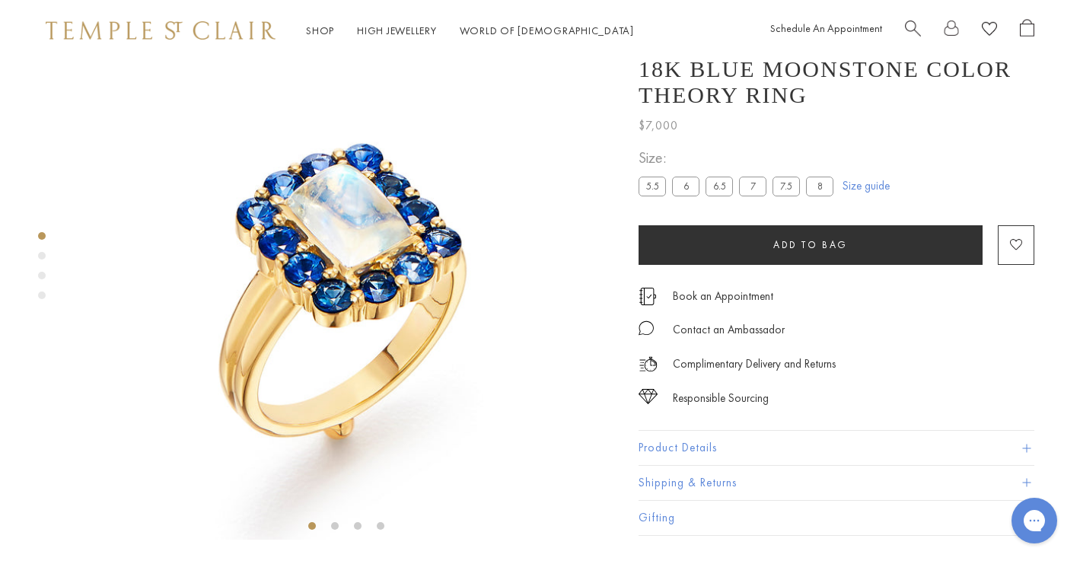
click at [42, 254] on div "Product gallery navigation" at bounding box center [42, 256] width 8 height 8
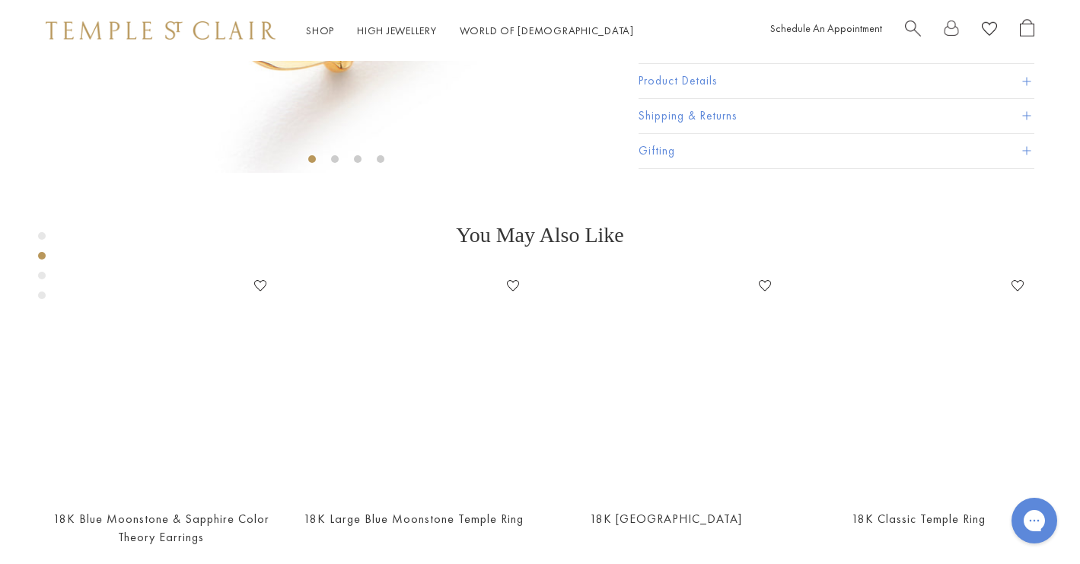
scroll to position [540, 0]
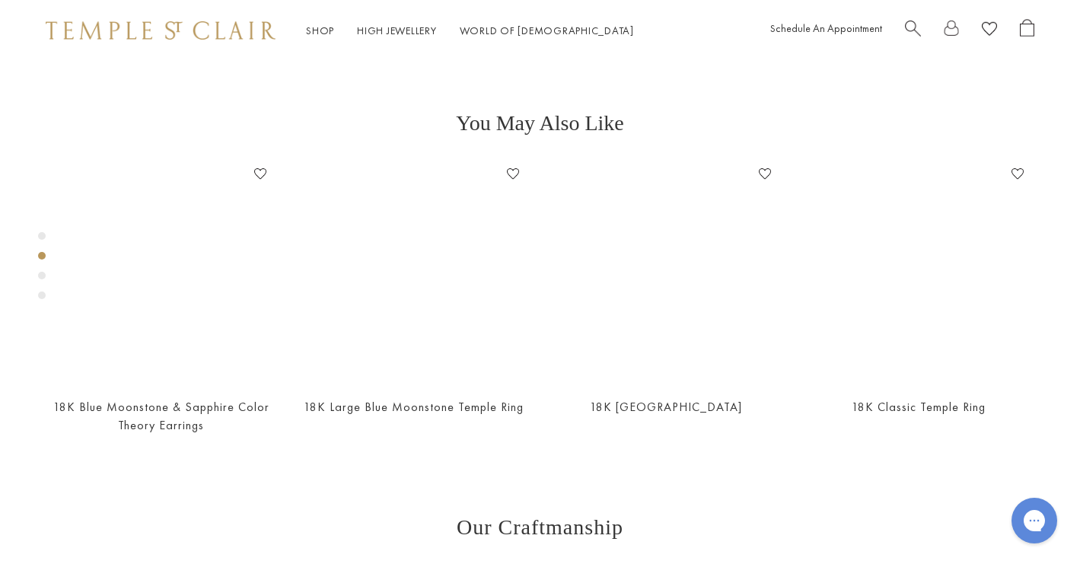
click at [43, 276] on div "Product gallery navigation" at bounding box center [42, 276] width 8 height 8
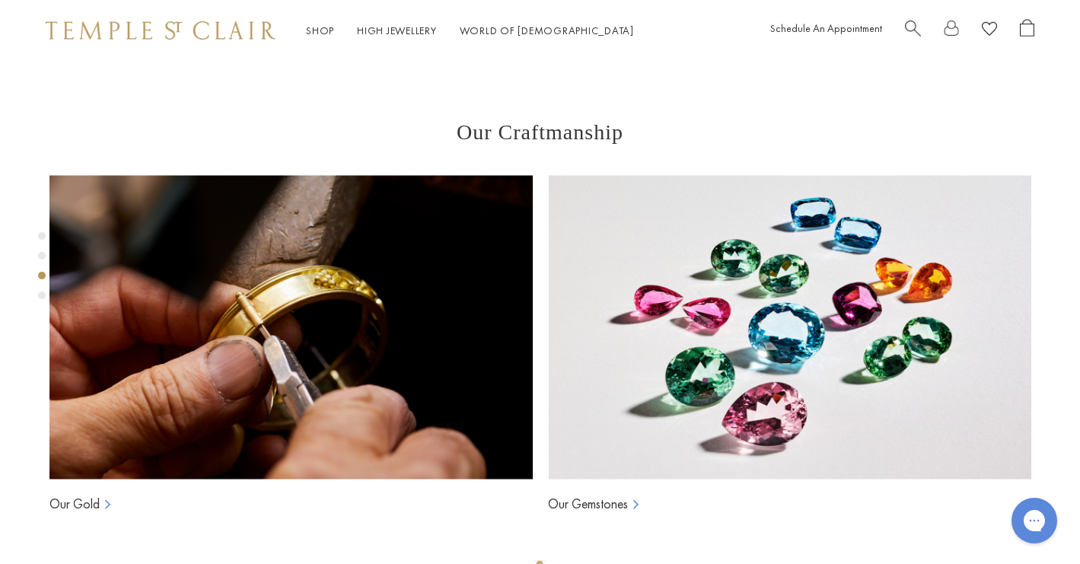
scroll to position [1079, 0]
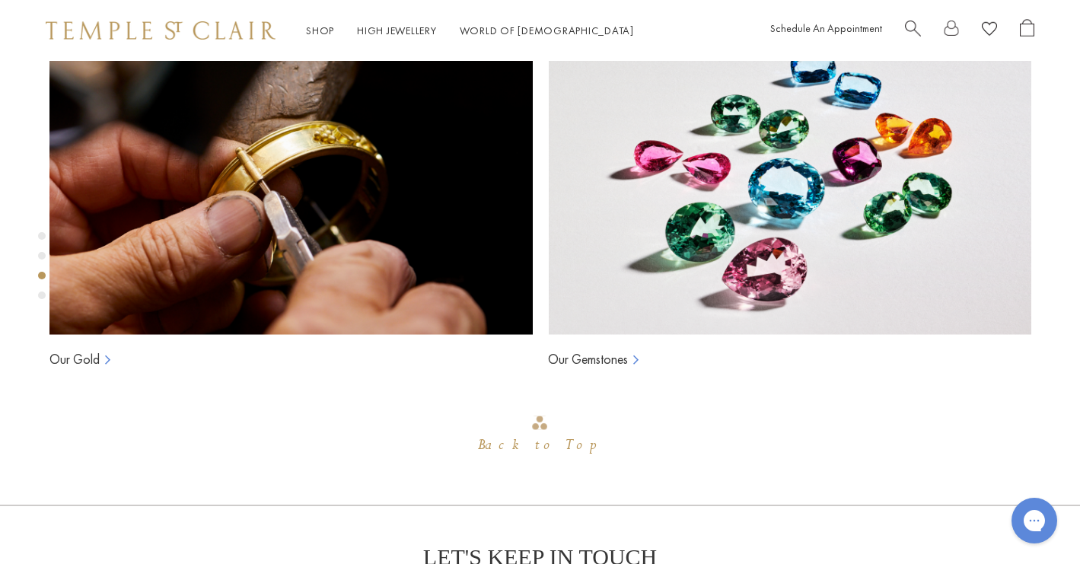
click at [42, 289] on div "Product gallery navigation" at bounding box center [42, 269] width 8 height 83
click at [43, 294] on div "Product gallery navigation" at bounding box center [42, 296] width 8 height 8
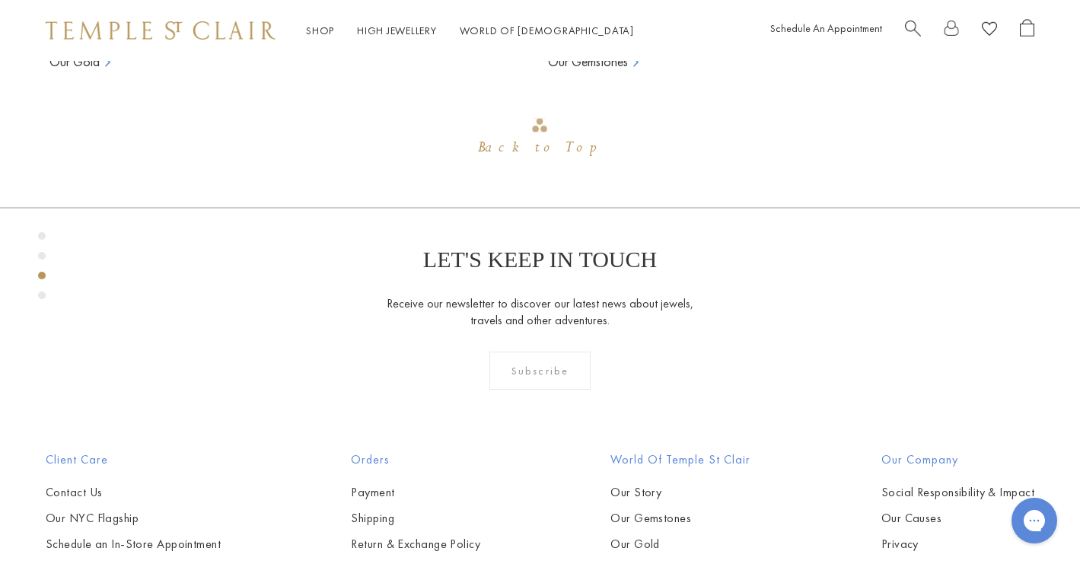
scroll to position [1619, 0]
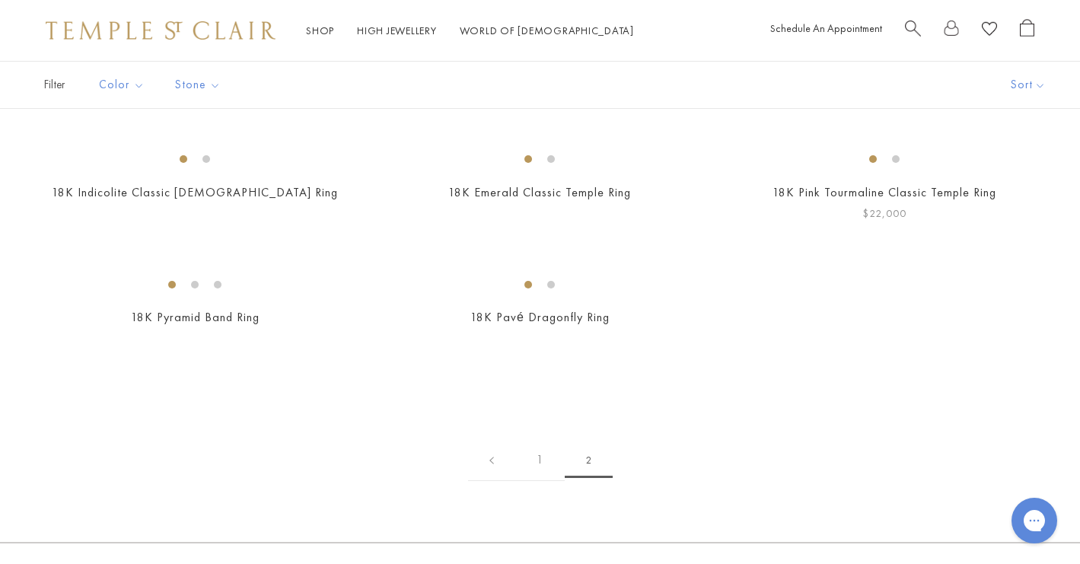
scroll to position [107, 0]
click at [384, 35] on link "High Jewellery High Jewellery" at bounding box center [397, 31] width 80 height 14
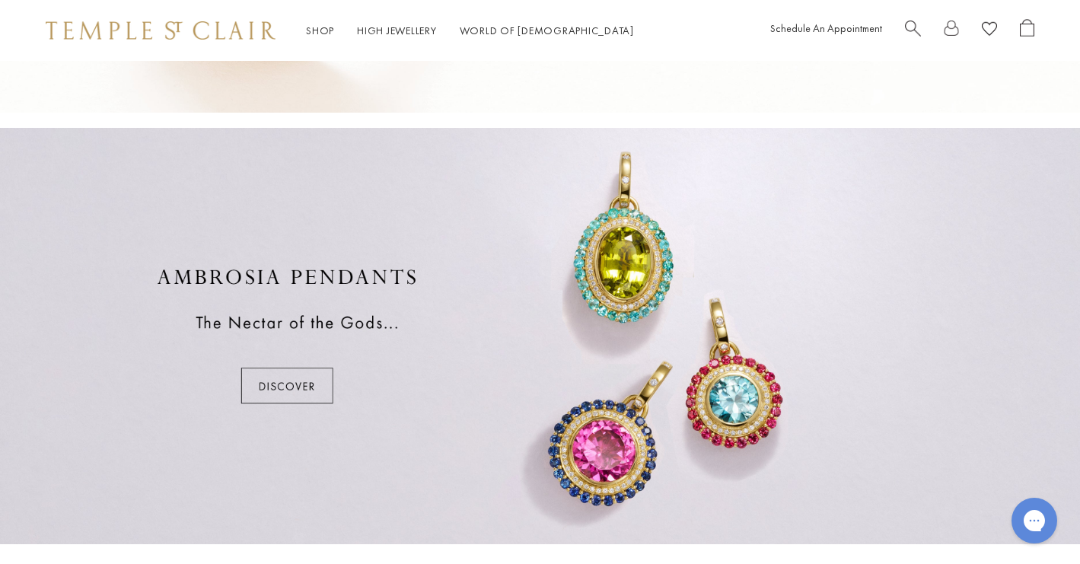
scroll to position [798, 0]
click at [272, 386] on div at bounding box center [540, 334] width 1080 height 416
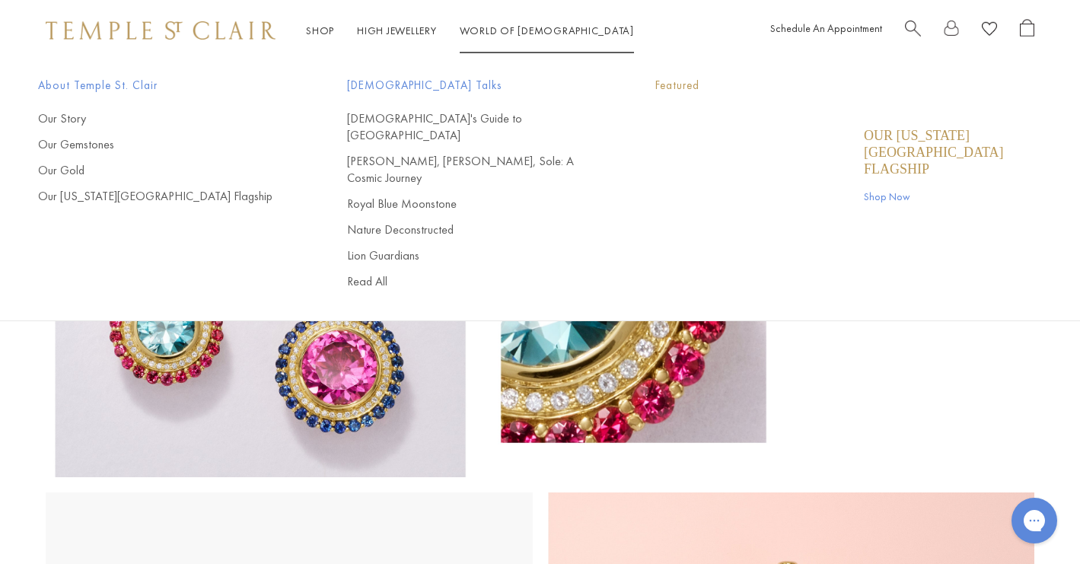
click at [541, 32] on link "World of [GEOGRAPHIC_DATA][DEMOGRAPHIC_DATA]" at bounding box center [547, 31] width 174 height 14
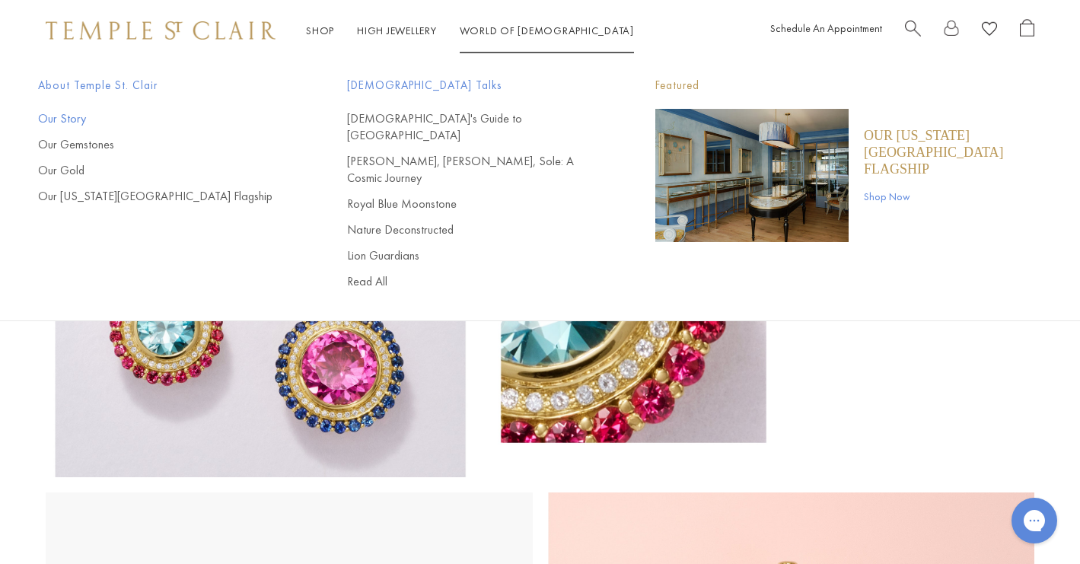
click at [69, 118] on link "Our Story" at bounding box center [162, 118] width 248 height 17
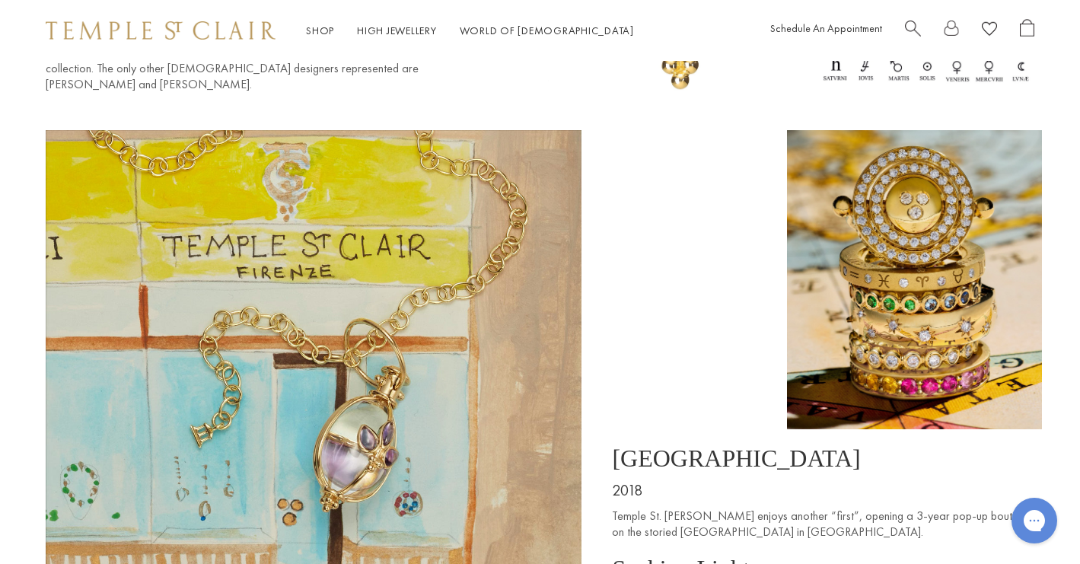
scroll to position [6668, 0]
